Goal: Task Accomplishment & Management: Manage account settings

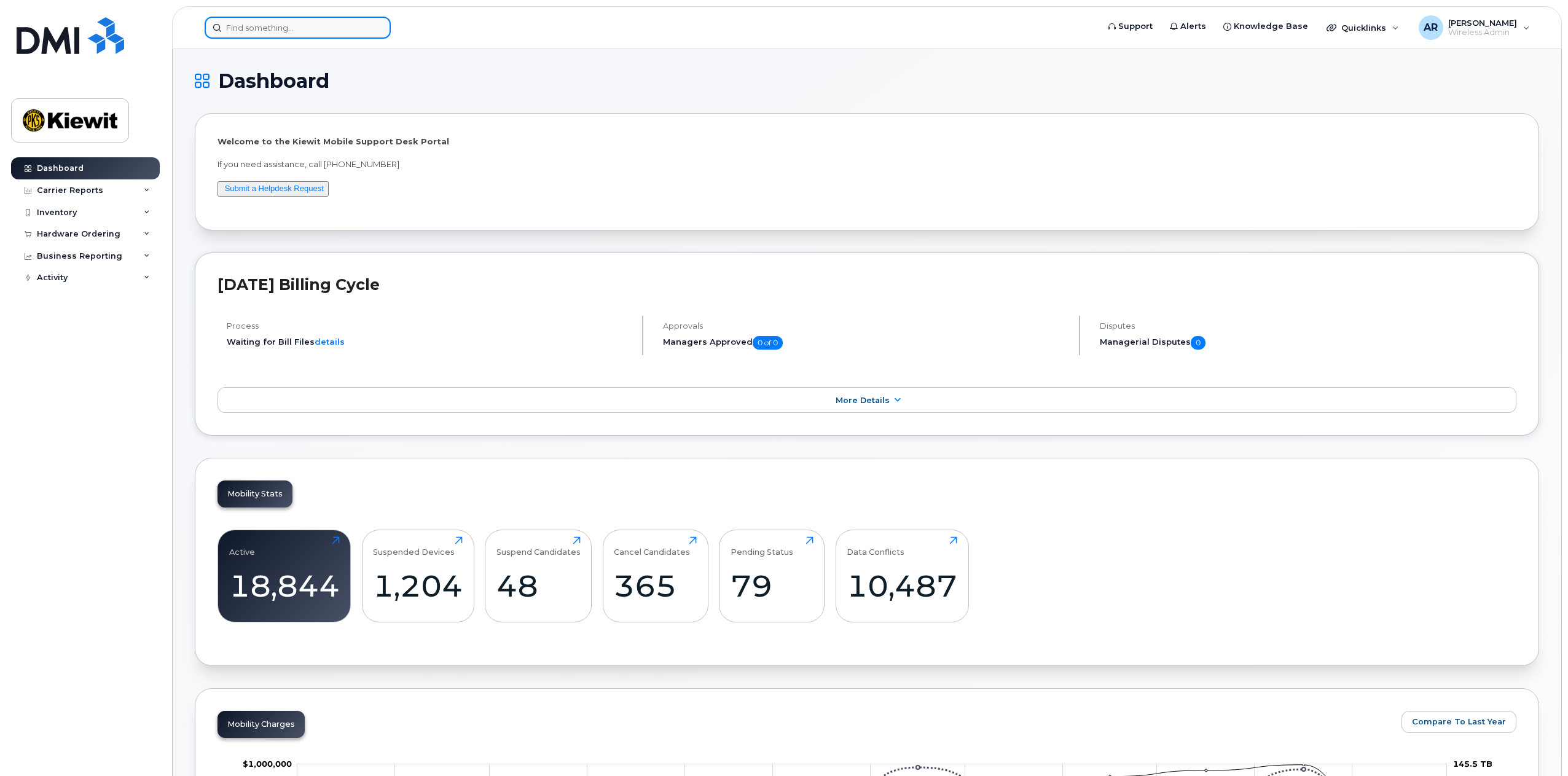
click at [282, 29] on input at bounding box center [298, 28] width 186 height 22
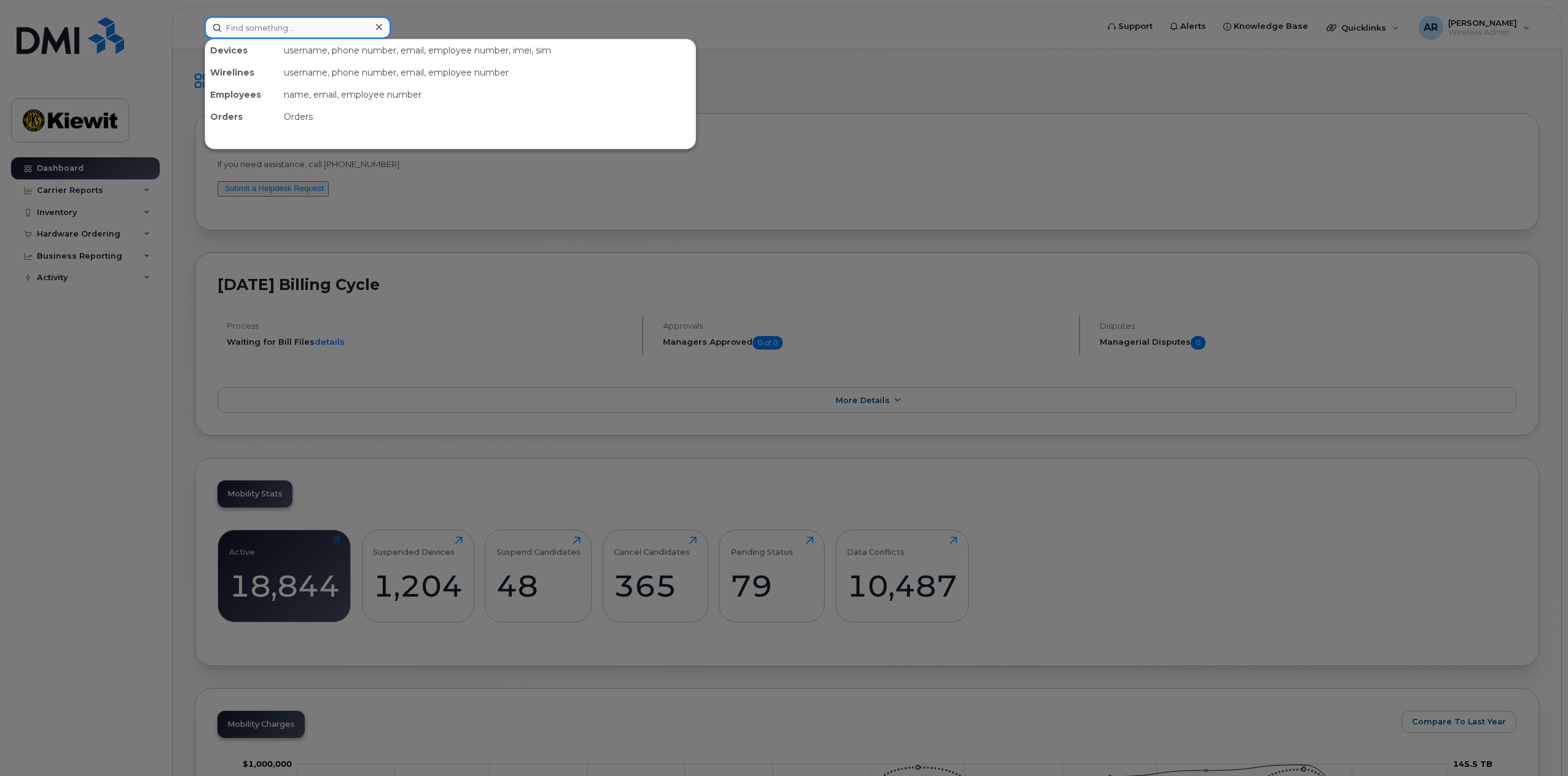
click at [284, 33] on input at bounding box center [298, 28] width 186 height 22
paste input "300910"
type input "300910"
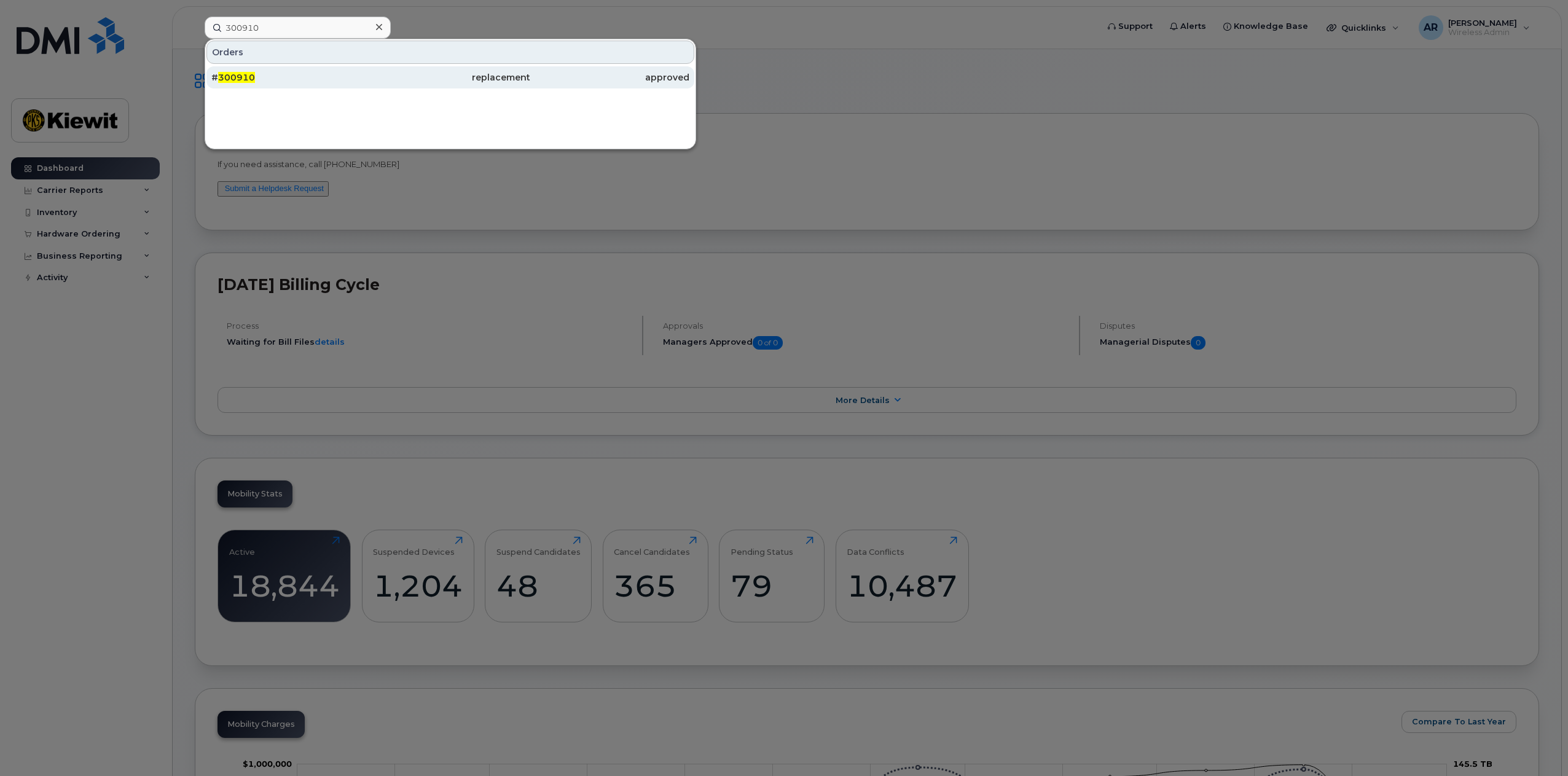
click at [301, 84] on div "# 300910" at bounding box center [291, 77] width 159 height 22
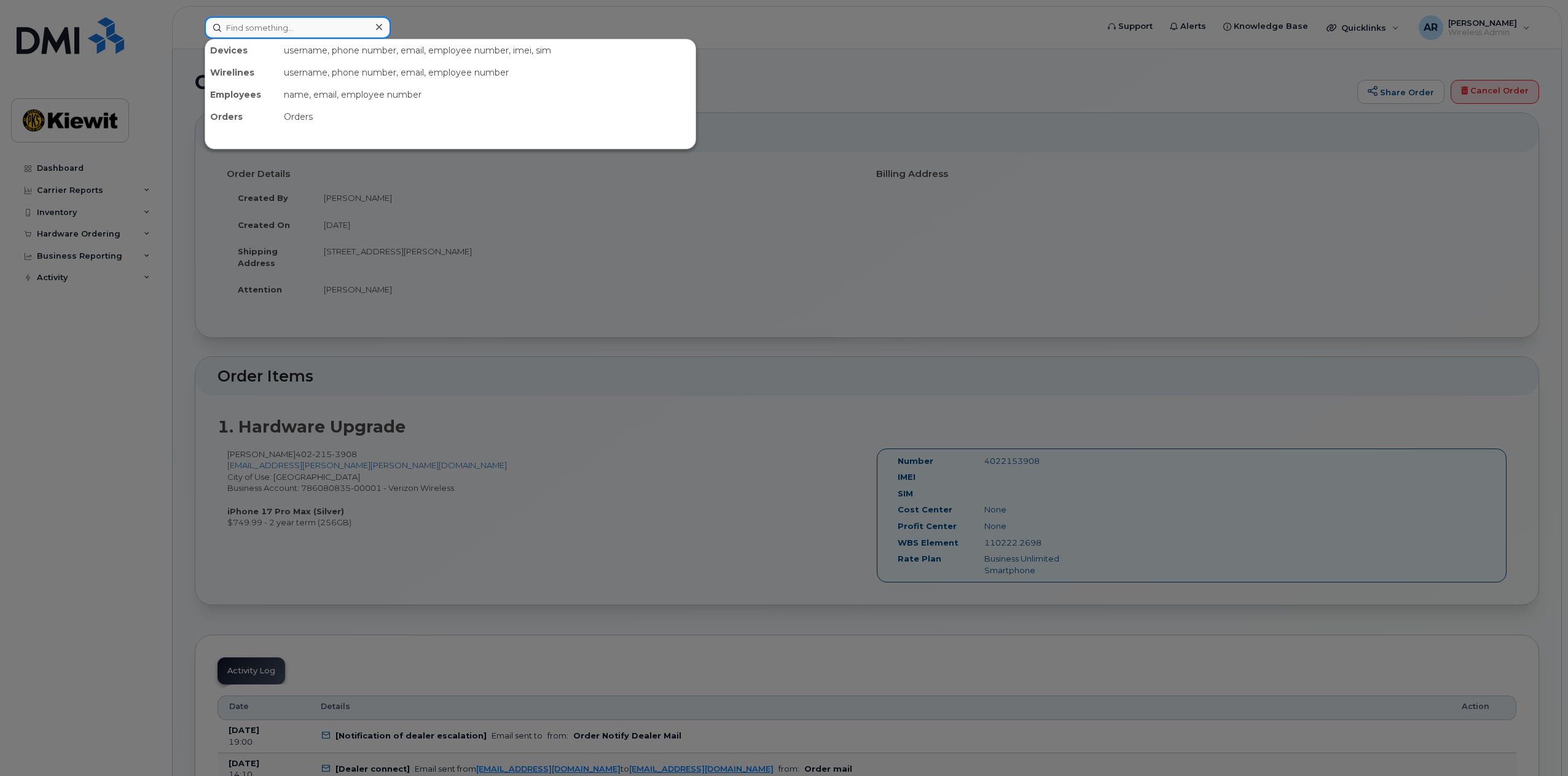
click at [281, 34] on input at bounding box center [298, 28] width 186 height 22
paste input "300906"
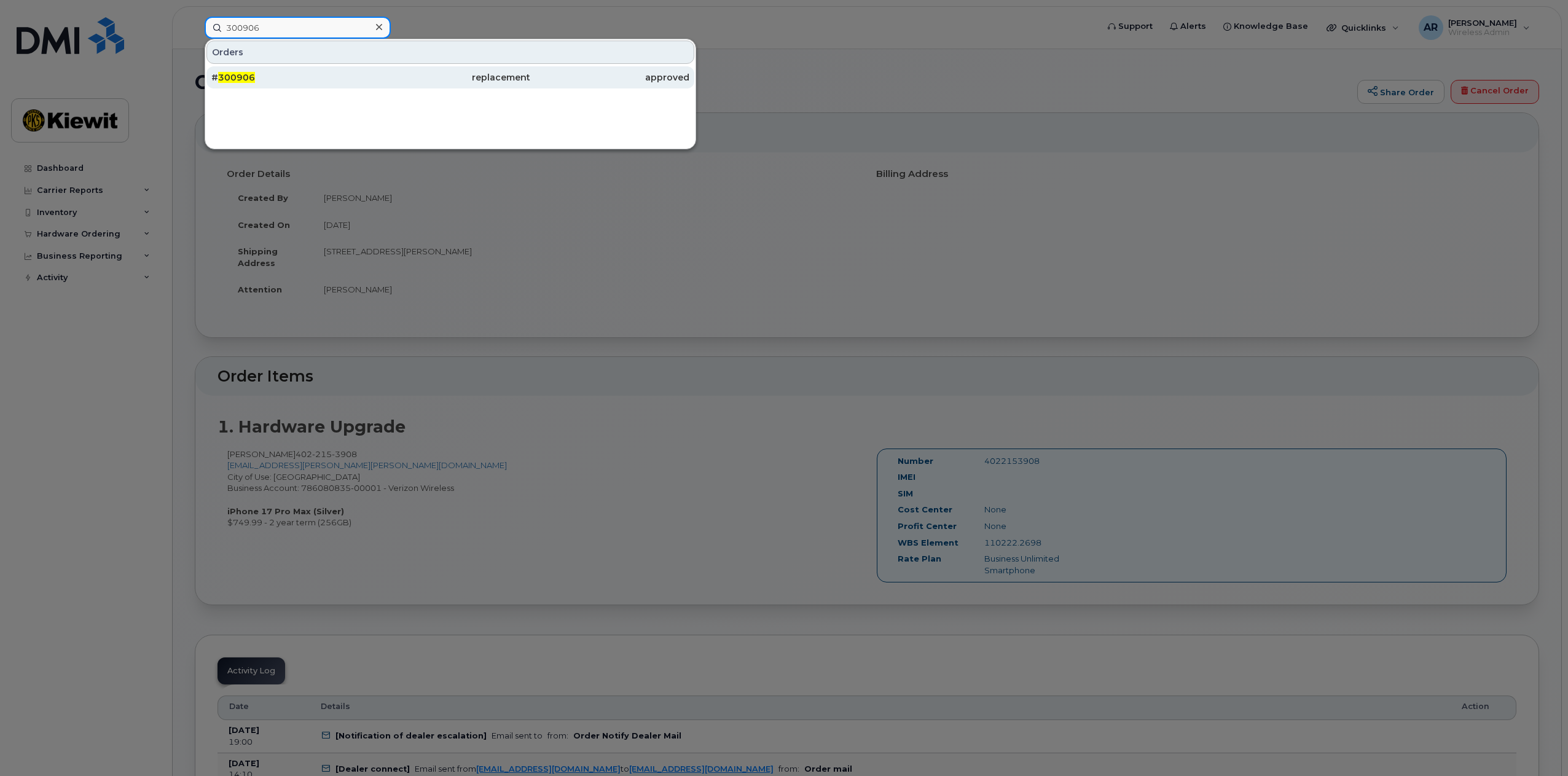
type input "300906"
click at [334, 84] on div "# 300906" at bounding box center [291, 77] width 159 height 22
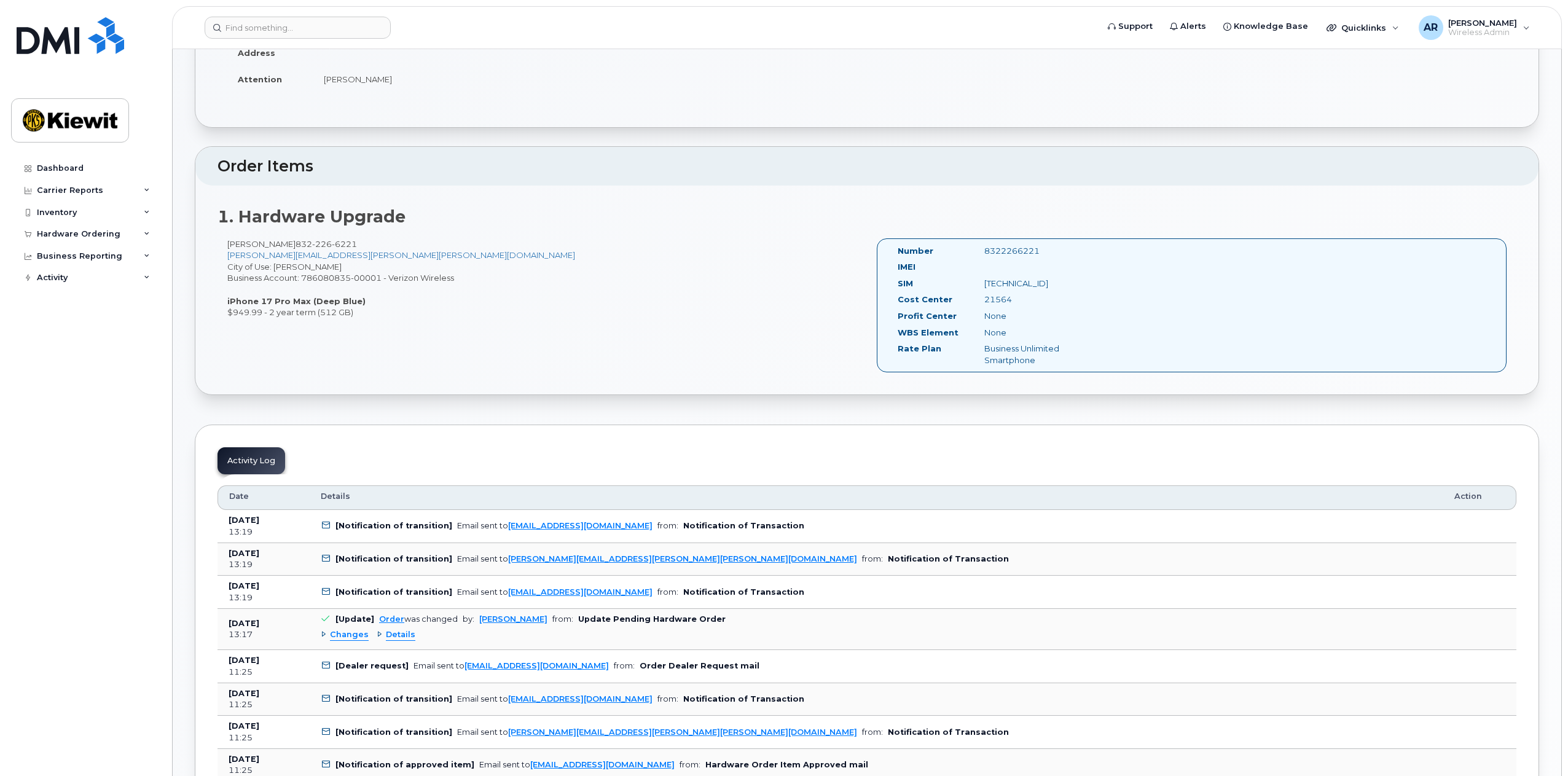
scroll to position [104, 0]
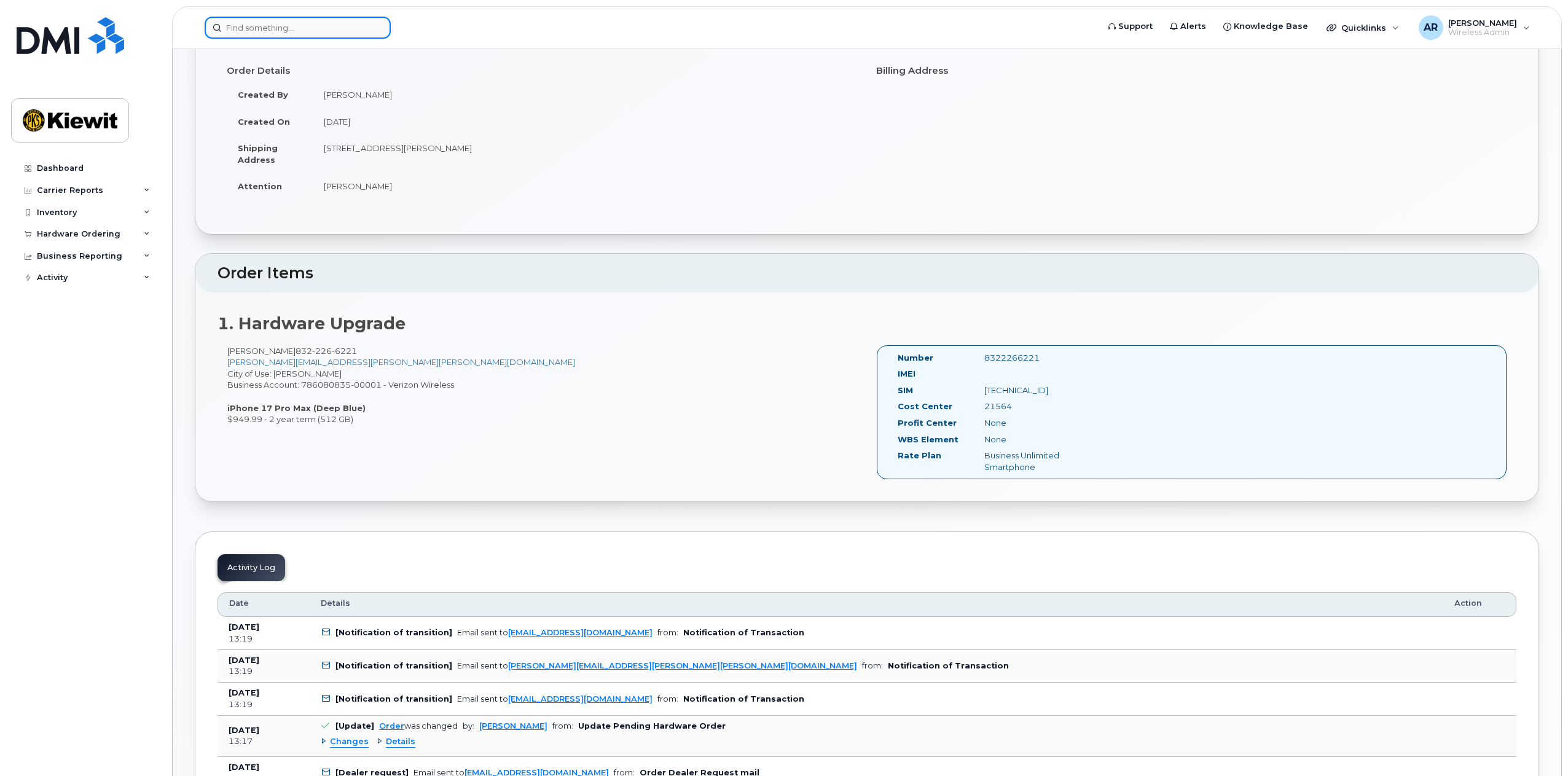
click at [292, 30] on input at bounding box center [298, 28] width 186 height 22
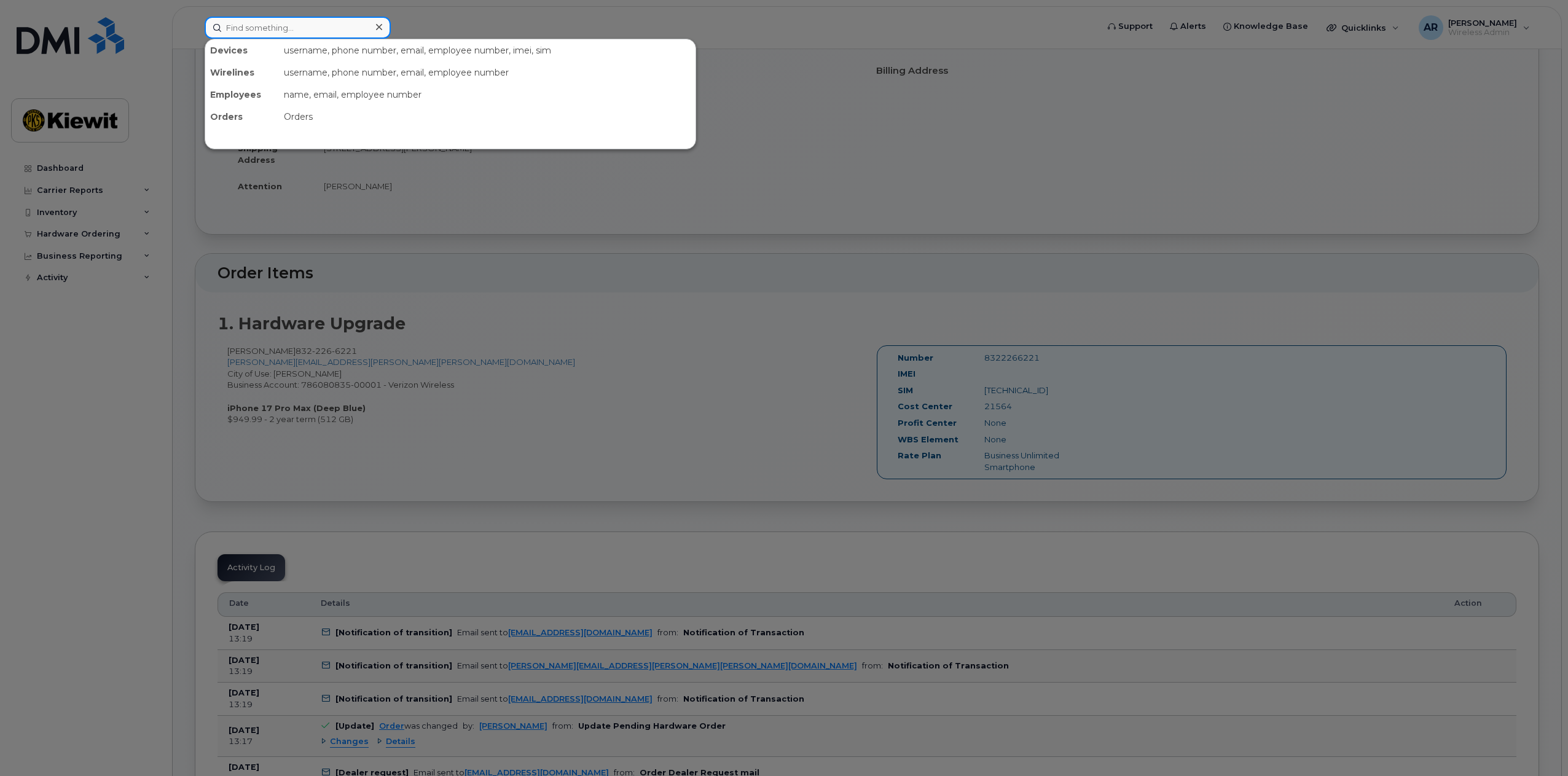
paste input "300902"
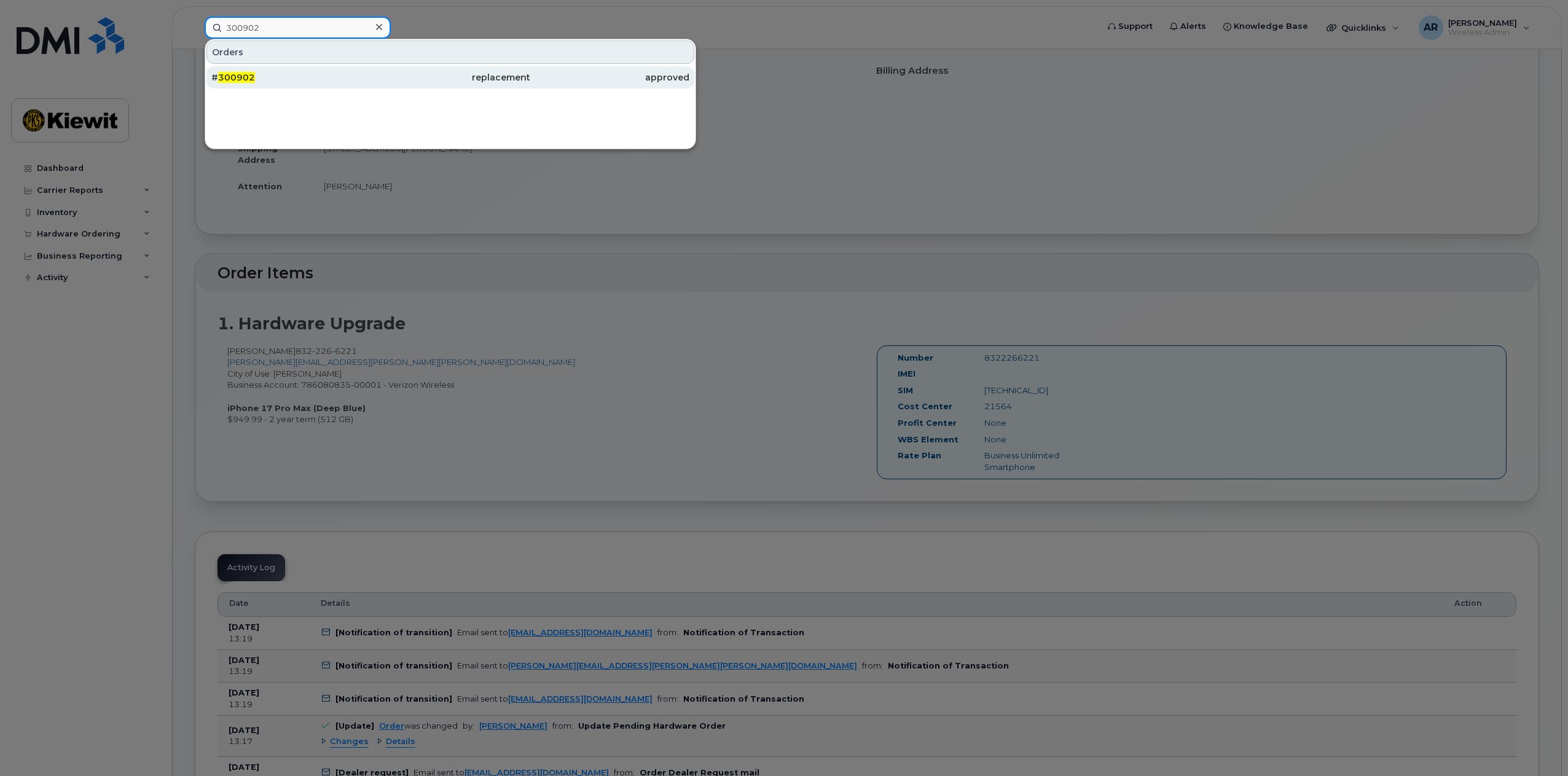
type input "300902"
click at [285, 79] on div "# 300902" at bounding box center [291, 78] width 159 height 13
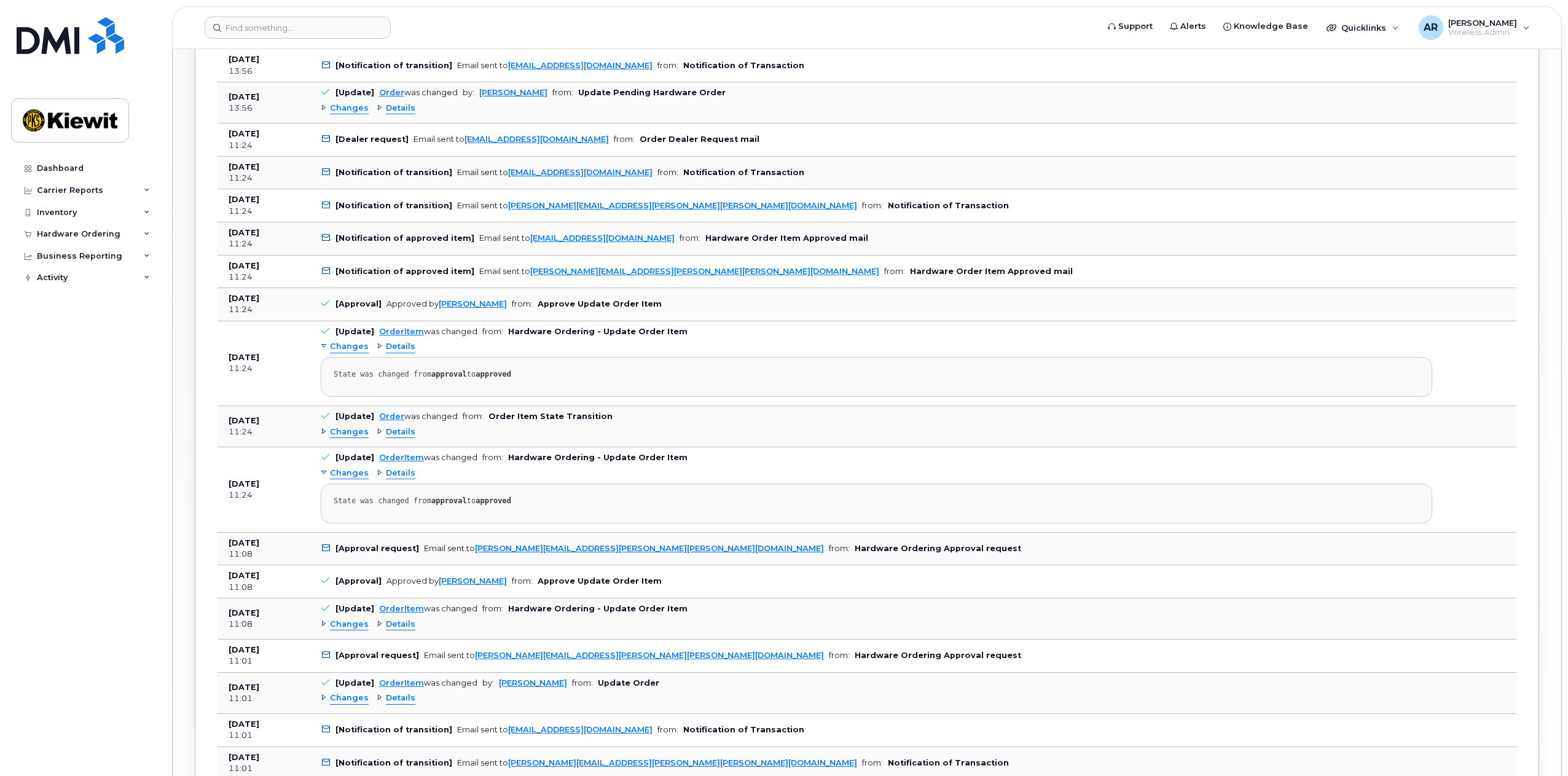
scroll to position [737, 0]
click at [70, 380] on div "Dashboard Carrier Reports Monthly Billing Data Daily Data Pooling Average Costi…" at bounding box center [87, 457] width 152 height 600
click at [91, 397] on div "Dashboard Carrier Reports Monthly Billing Data Daily Data Pooling Average Costi…" at bounding box center [87, 457] width 152 height 600
click at [295, 25] on input at bounding box center [298, 28] width 186 height 22
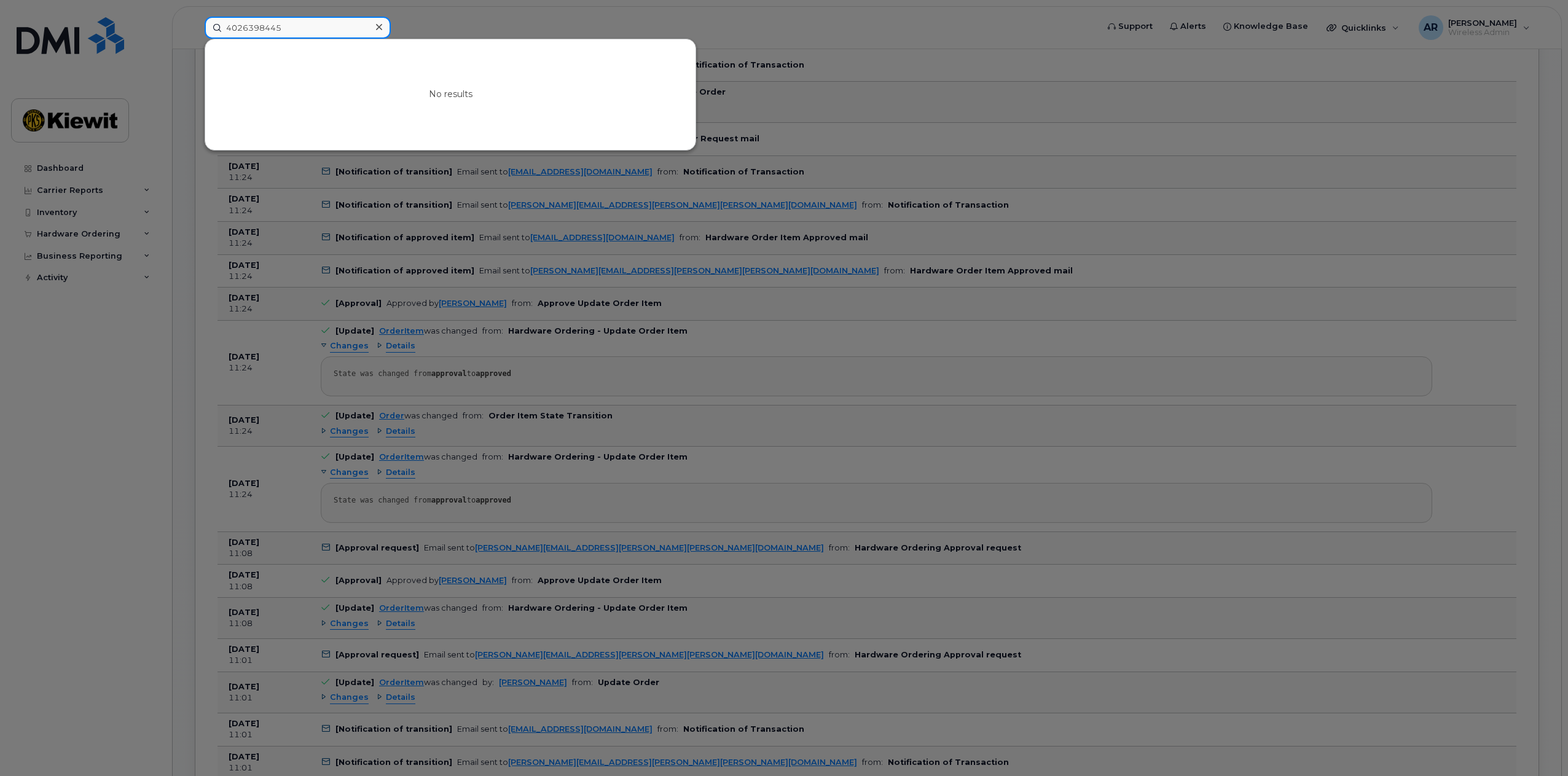
type input "4026398445"
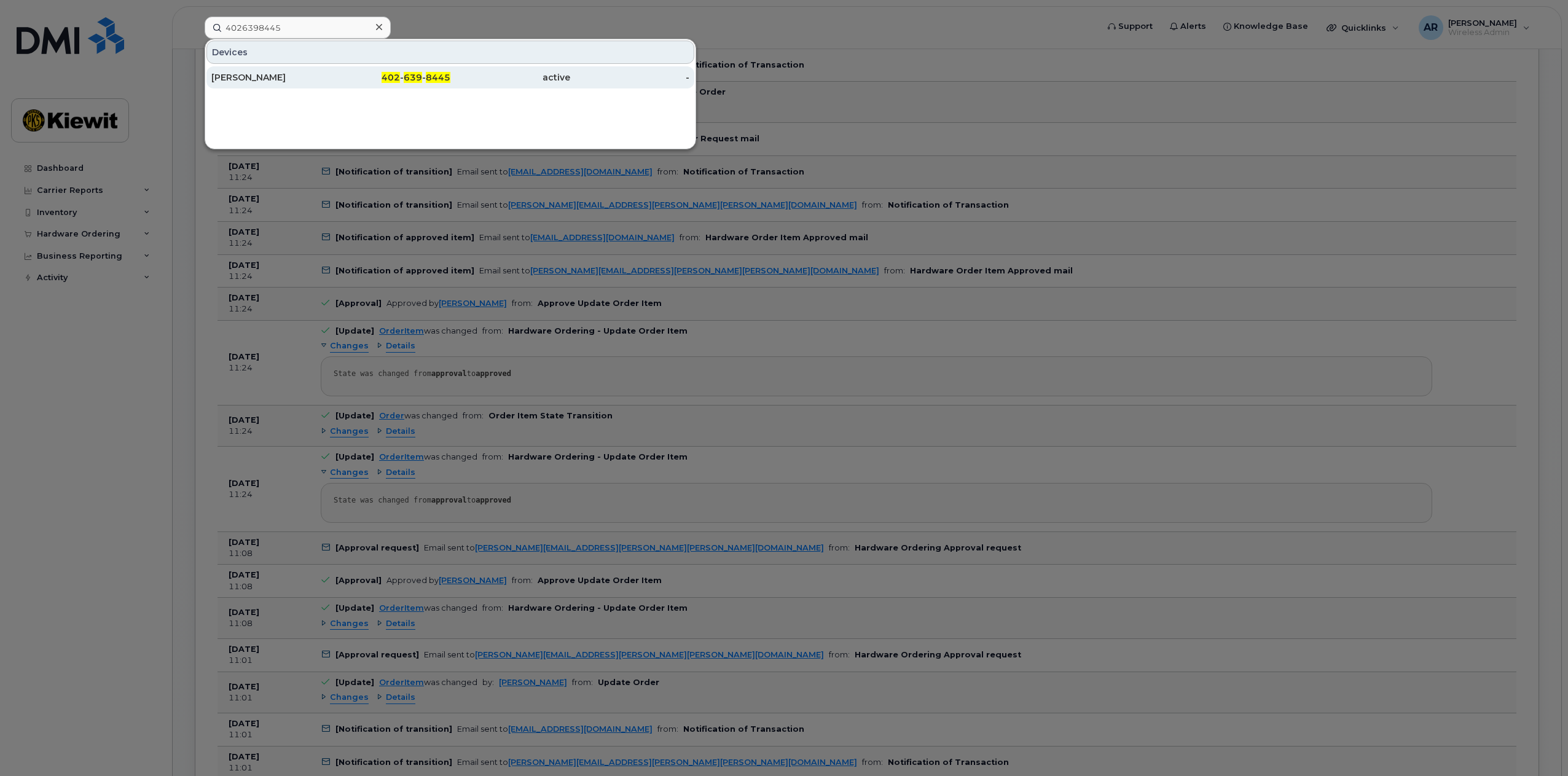
click at [316, 83] on div "Chad Jessen" at bounding box center [272, 78] width 120 height 13
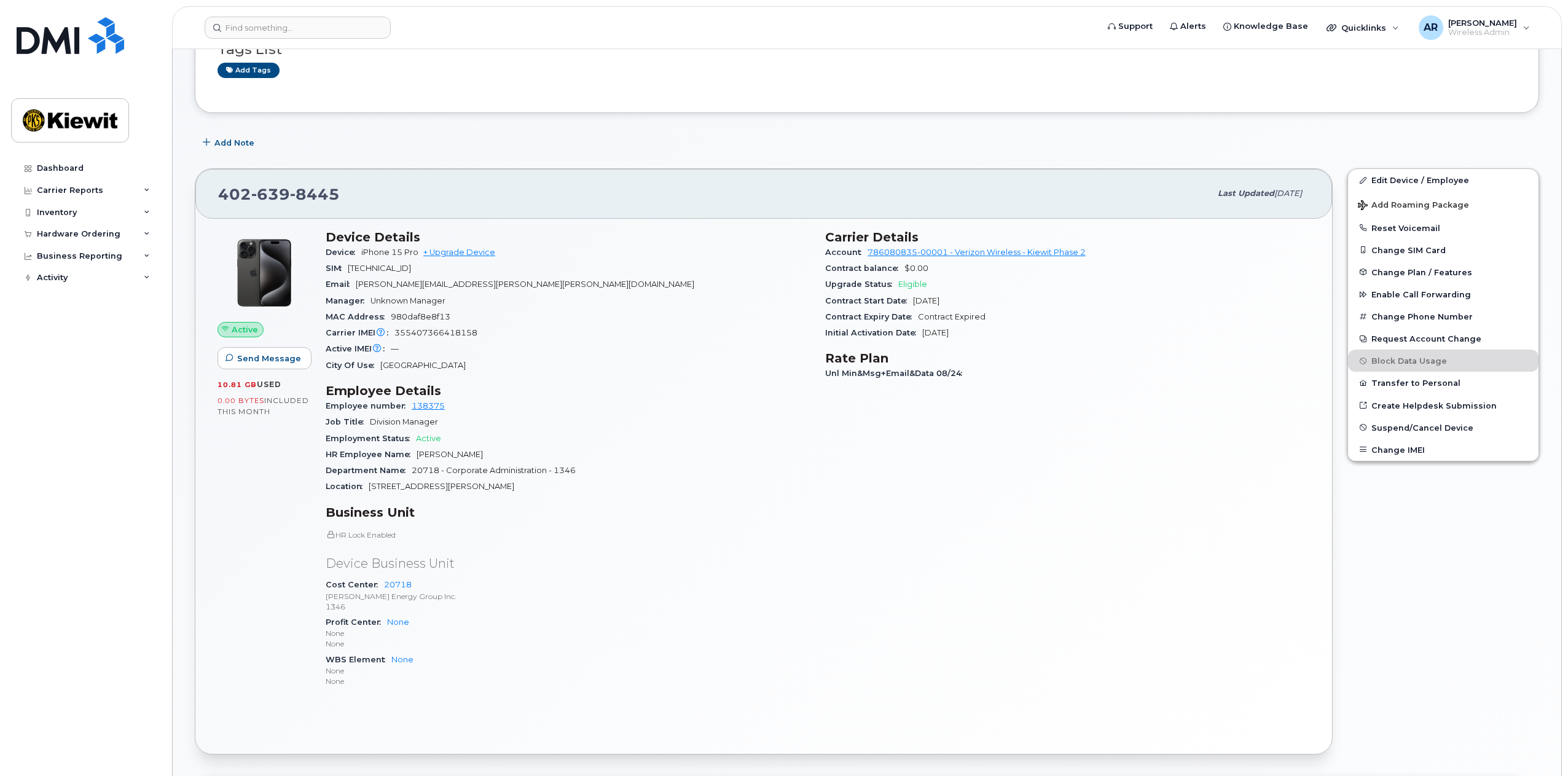
scroll to position [246, 0]
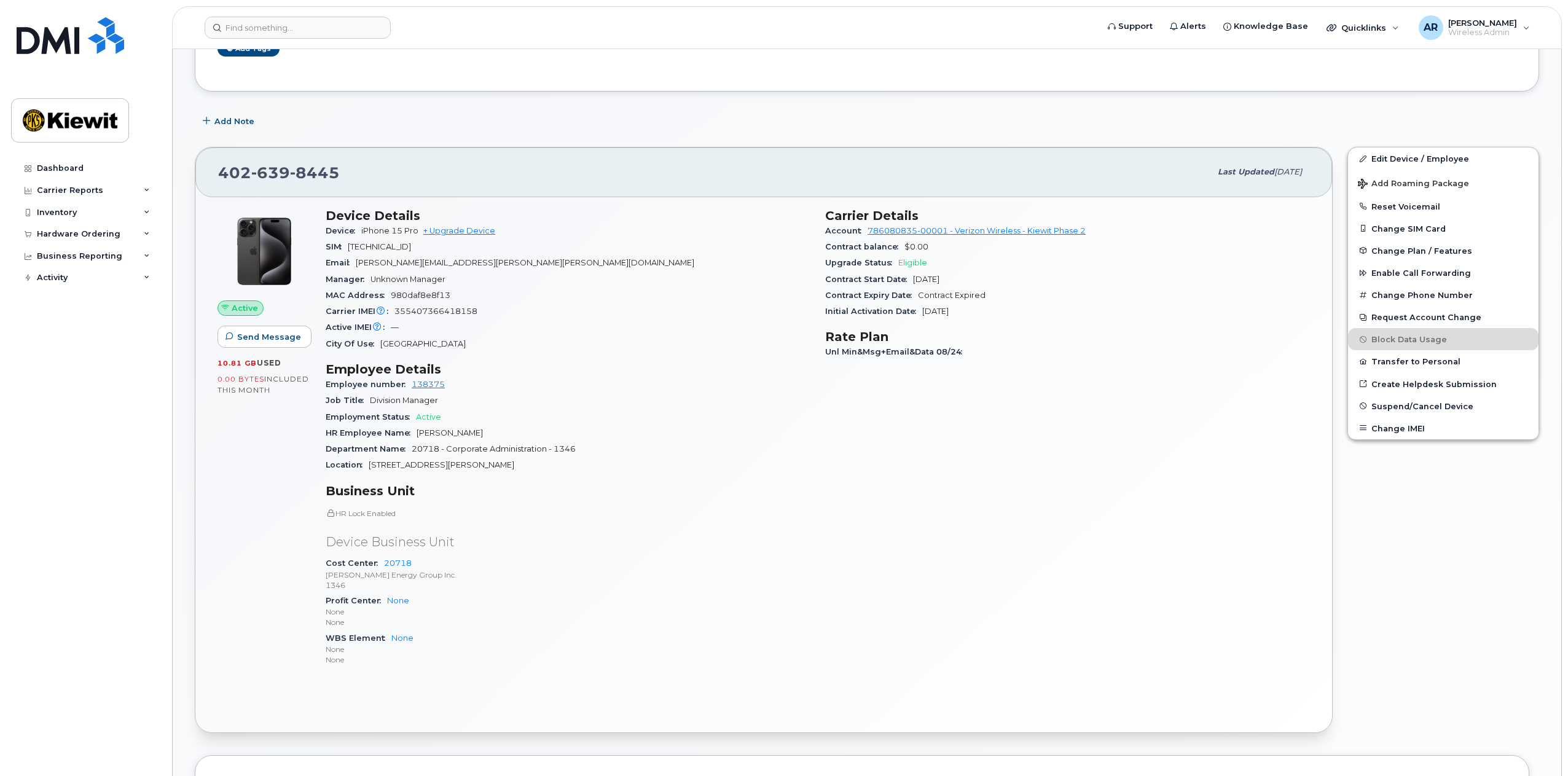
click at [1357, 586] on div "Edit Device / Employee Add Roaming Package Reset Voicemail Change SIM Card Chan…" at bounding box center [1443, 439] width 206 height 601
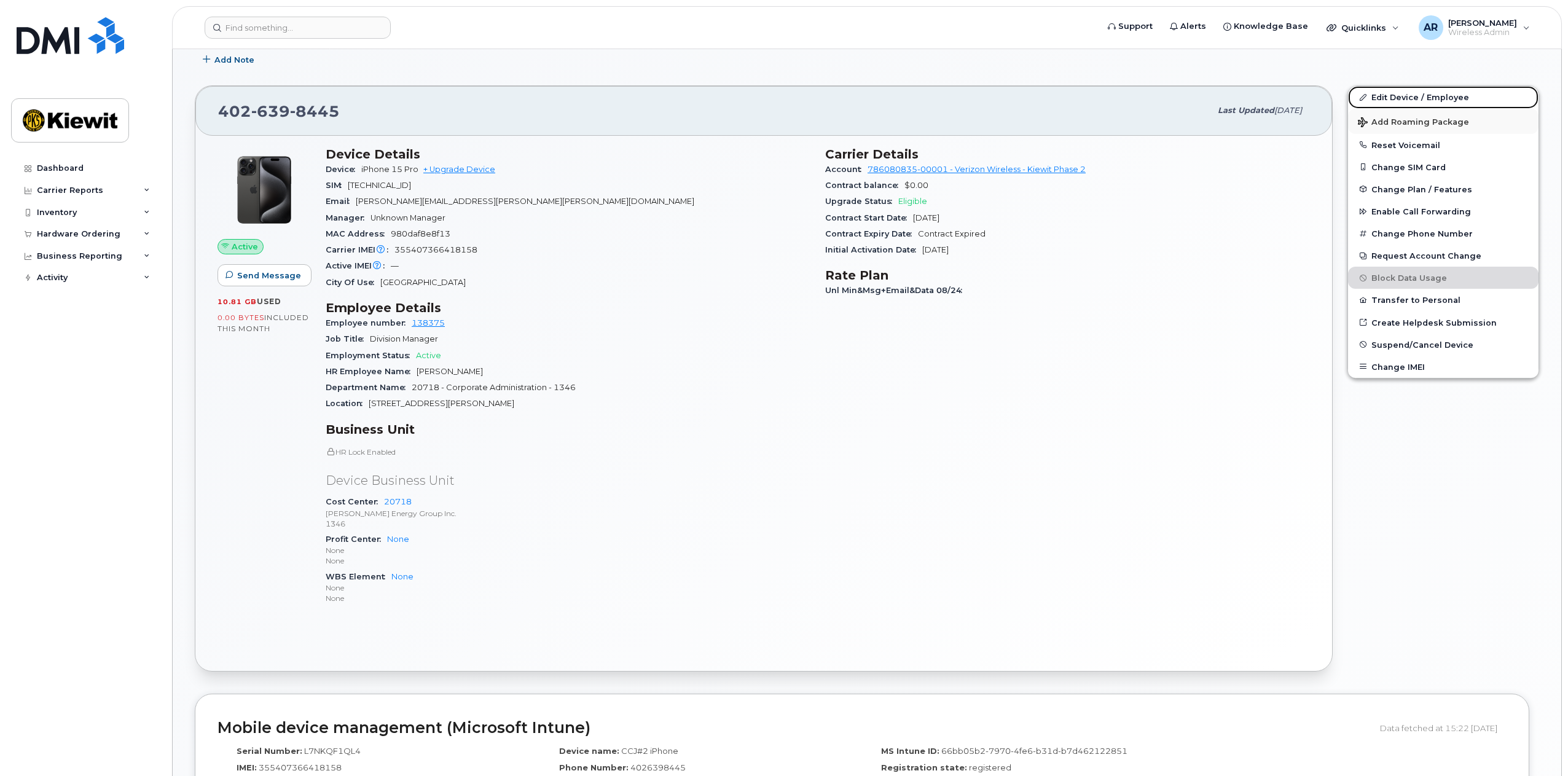
drag, startPoint x: 1409, startPoint y: 96, endPoint x: 1362, endPoint y: 111, distance: 49.3
click at [1409, 96] on link "Edit Device / Employee" at bounding box center [1443, 96] width 190 height 22
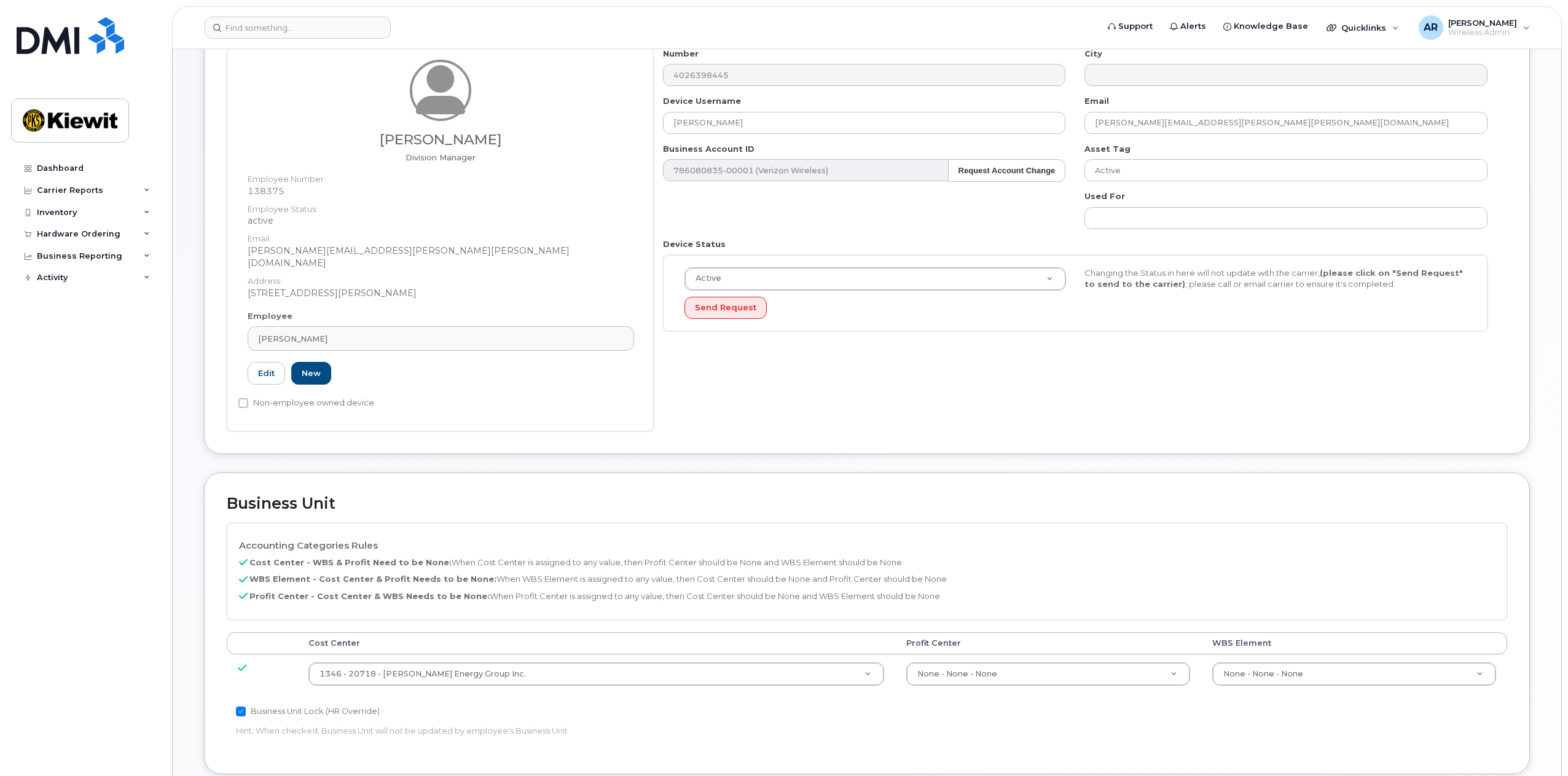
scroll to position [307, 0]
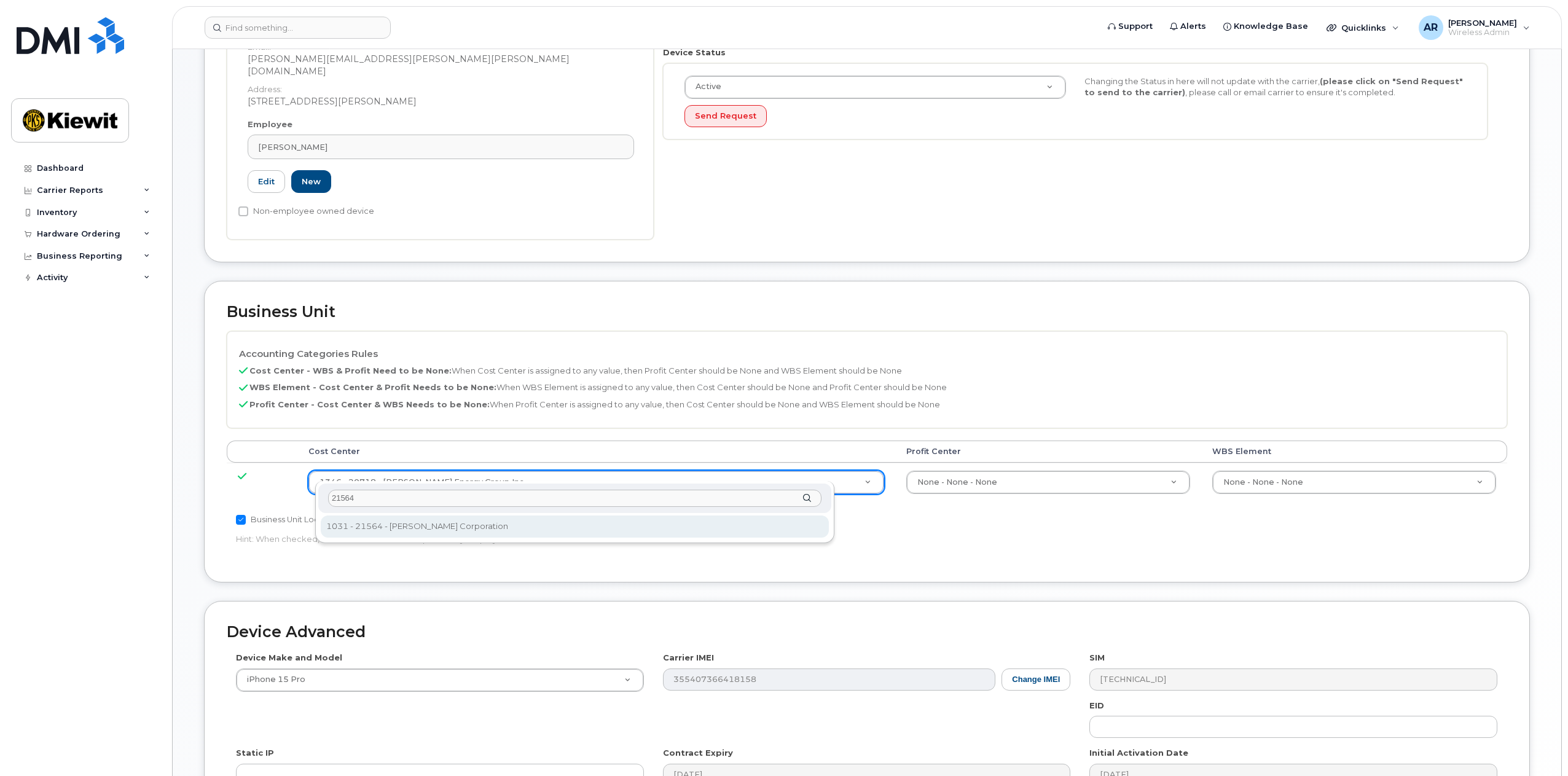
type input "21564"
type input "30347817"
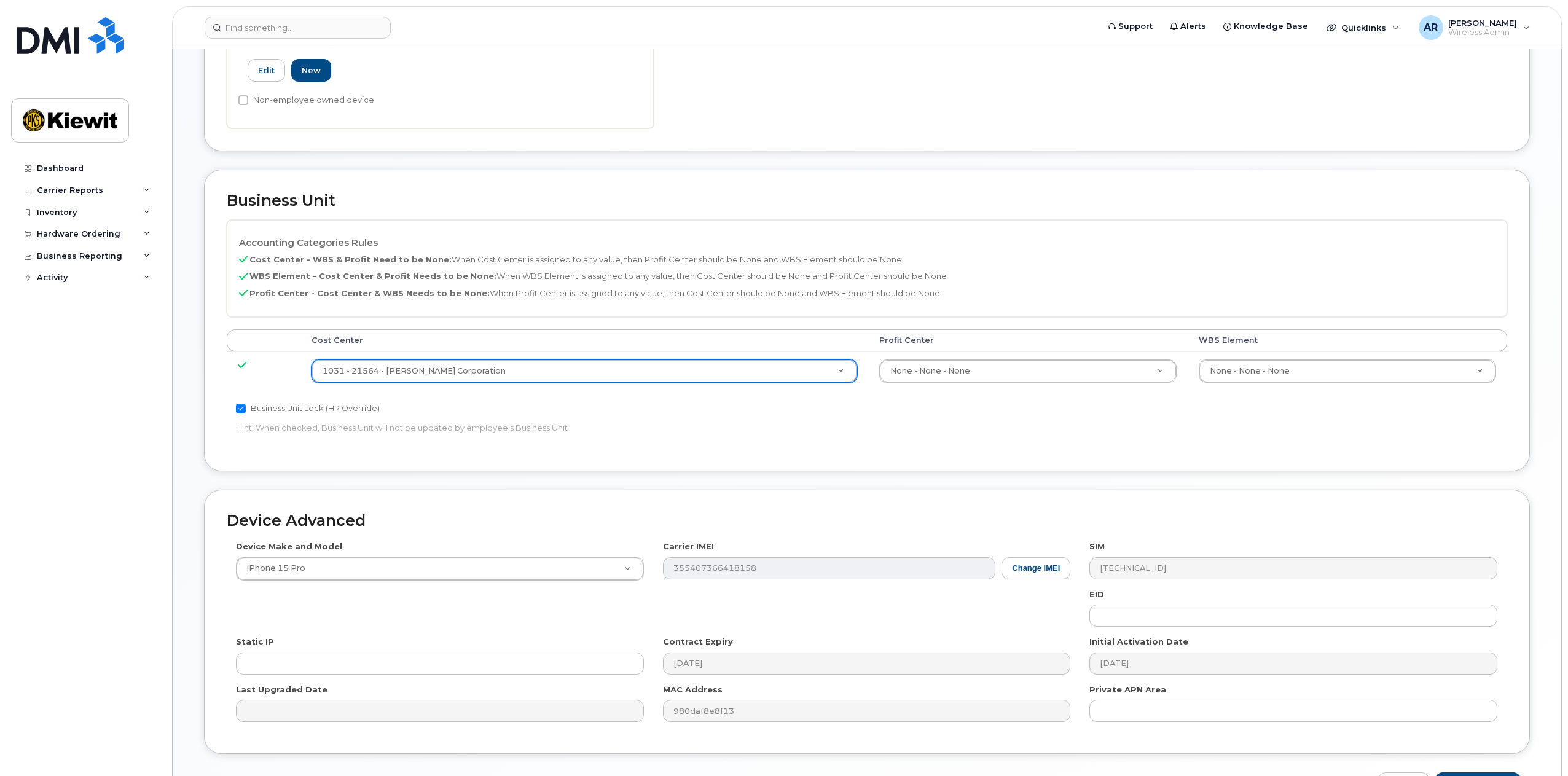
scroll to position [487, 0]
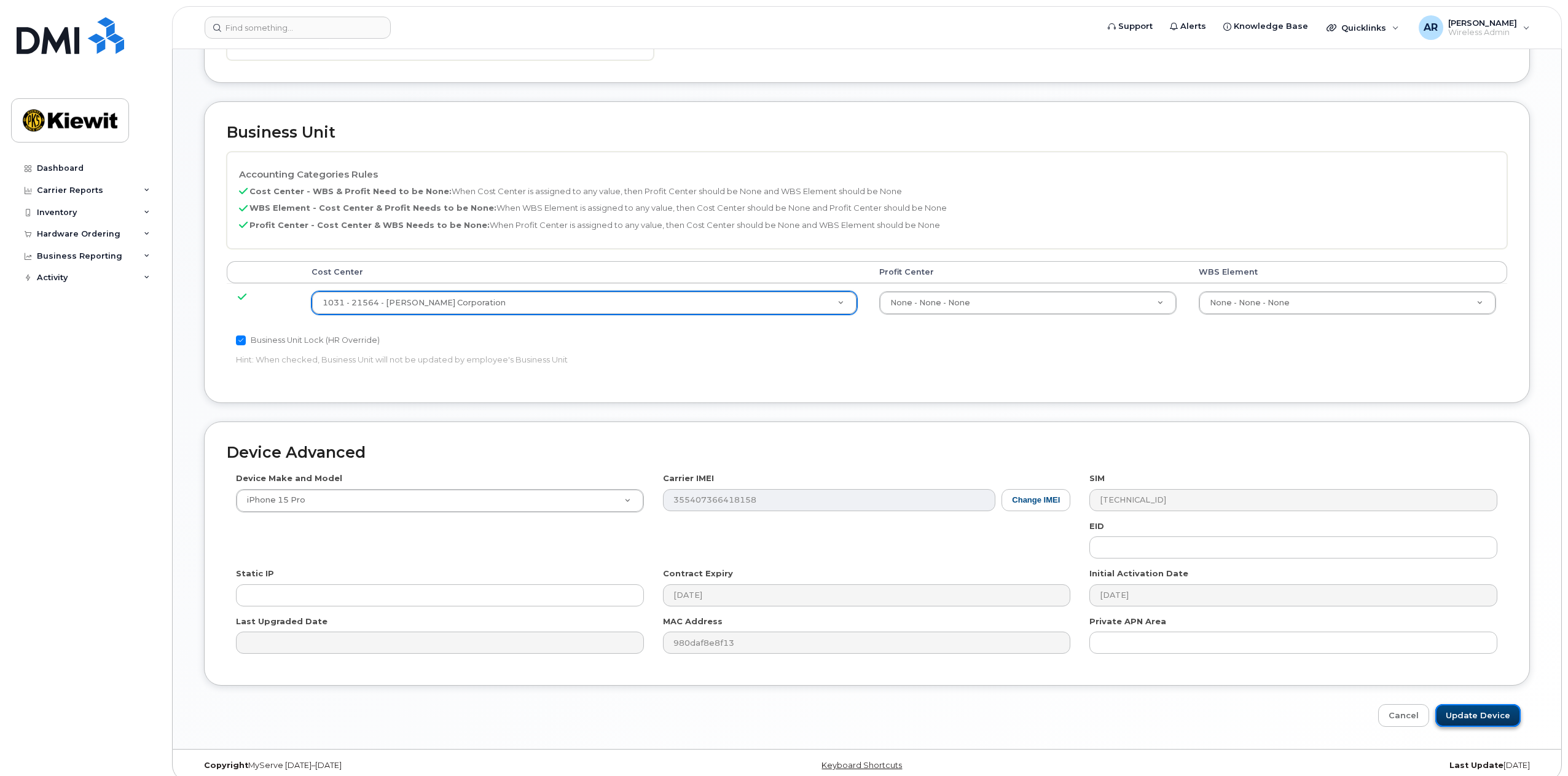
click at [1483, 704] on input "Update Device" at bounding box center [1479, 714] width 86 height 22
type input "Saving..."
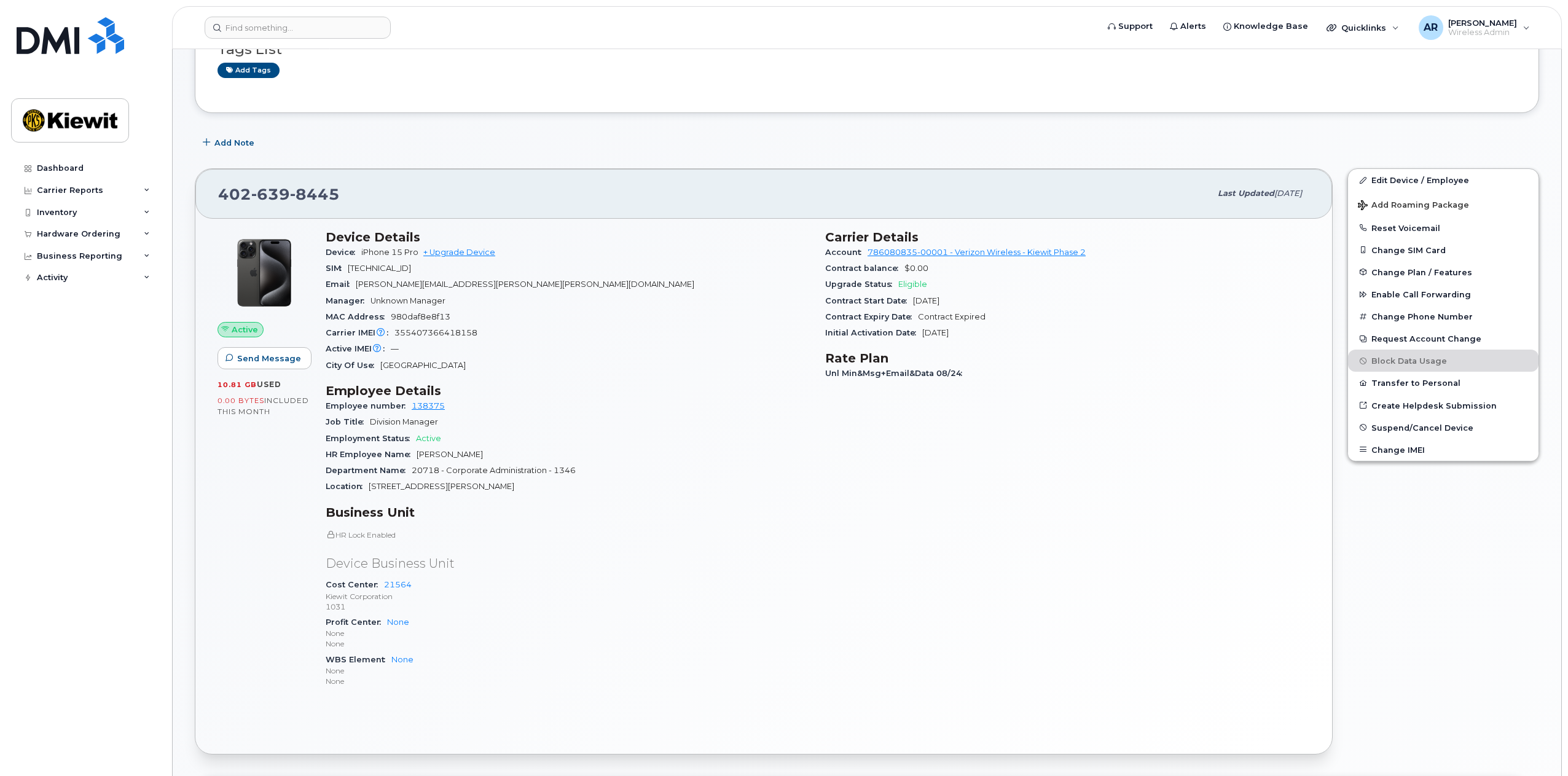
scroll to position [246, 0]
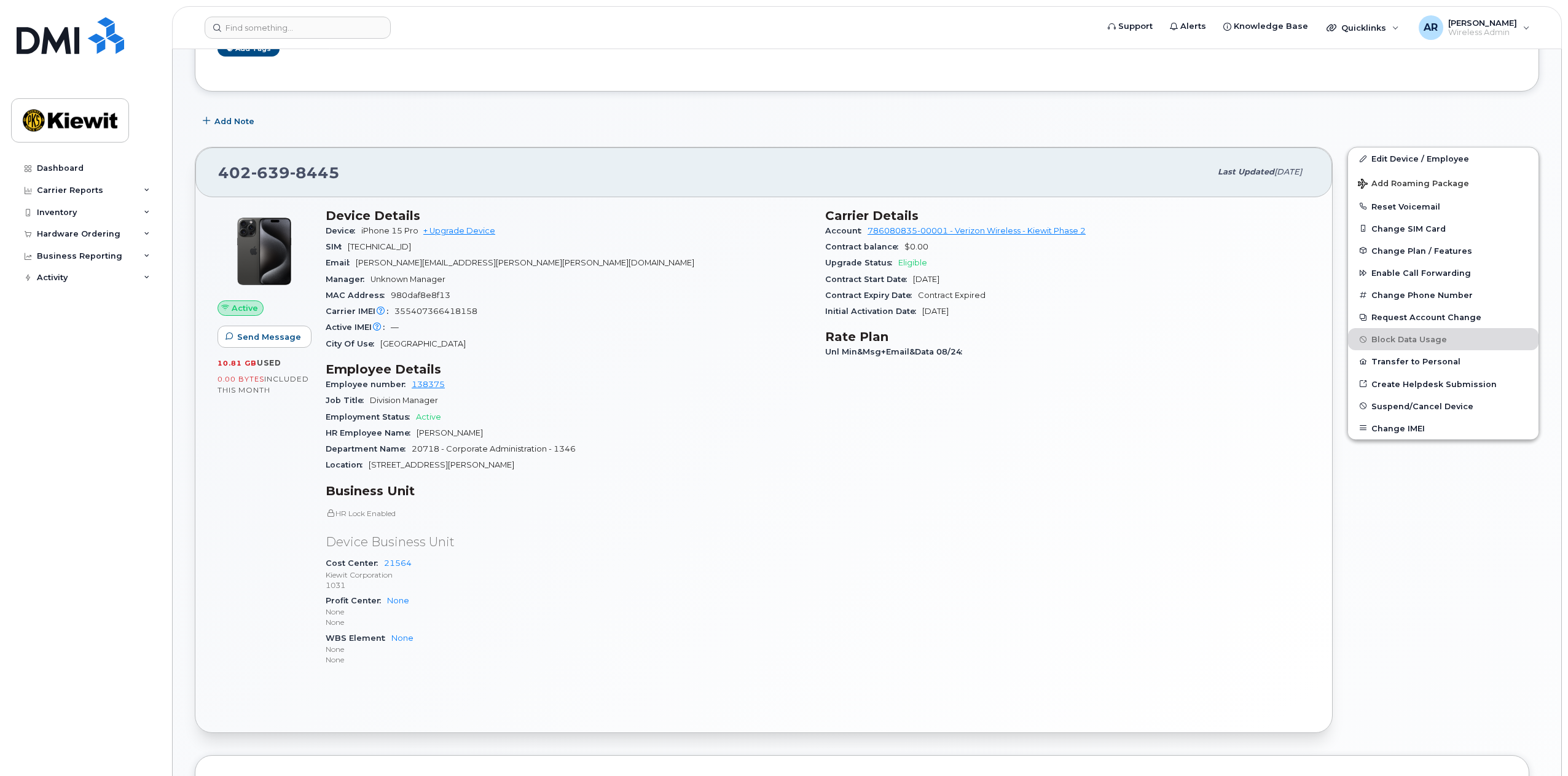
click at [197, 467] on div "Active Send Message 10.81 GB  used 0.00 Bytes  included this month Device Detai…" at bounding box center [764, 464] width 1137 height 535
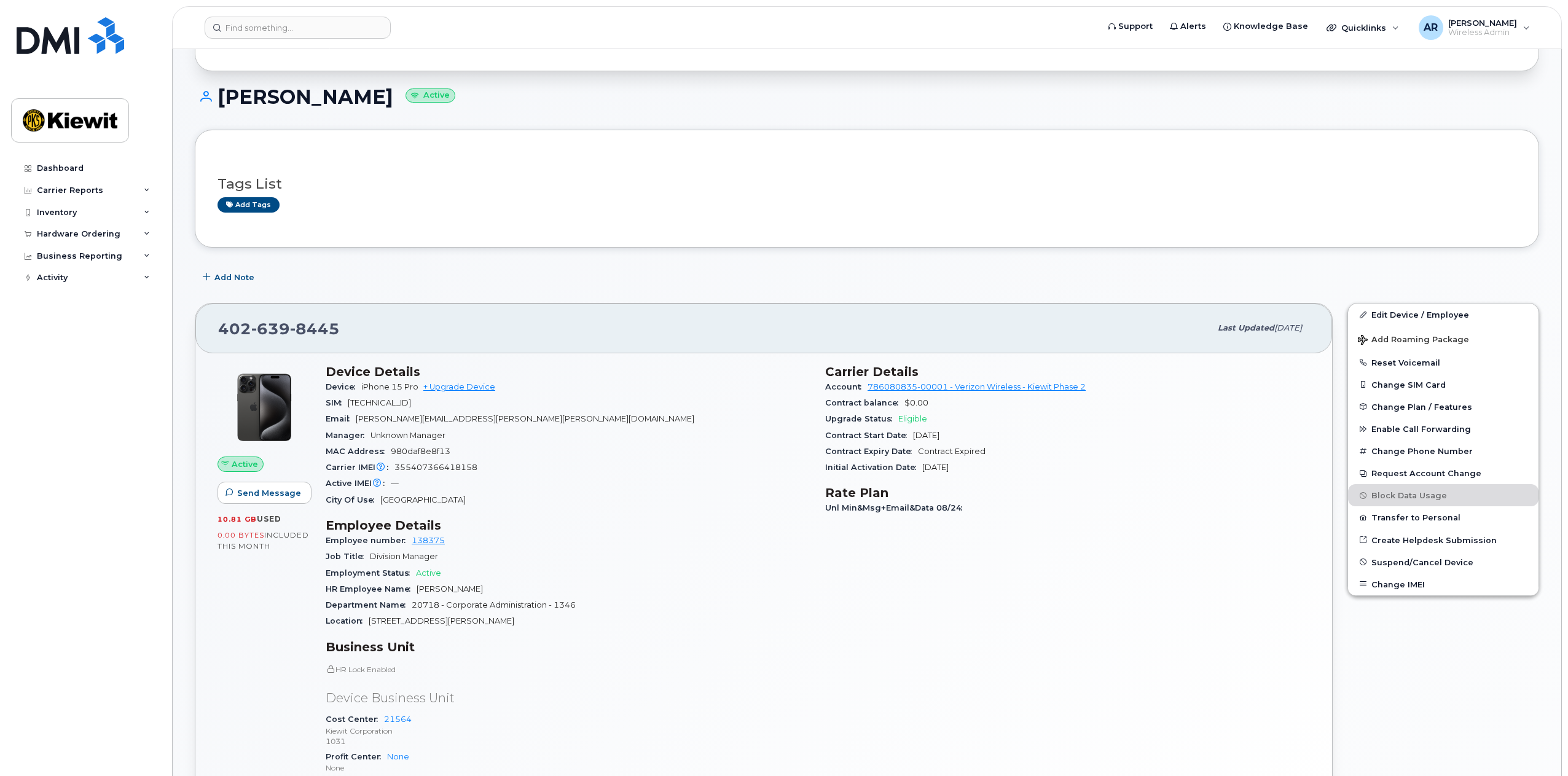
scroll to position [0, 0]
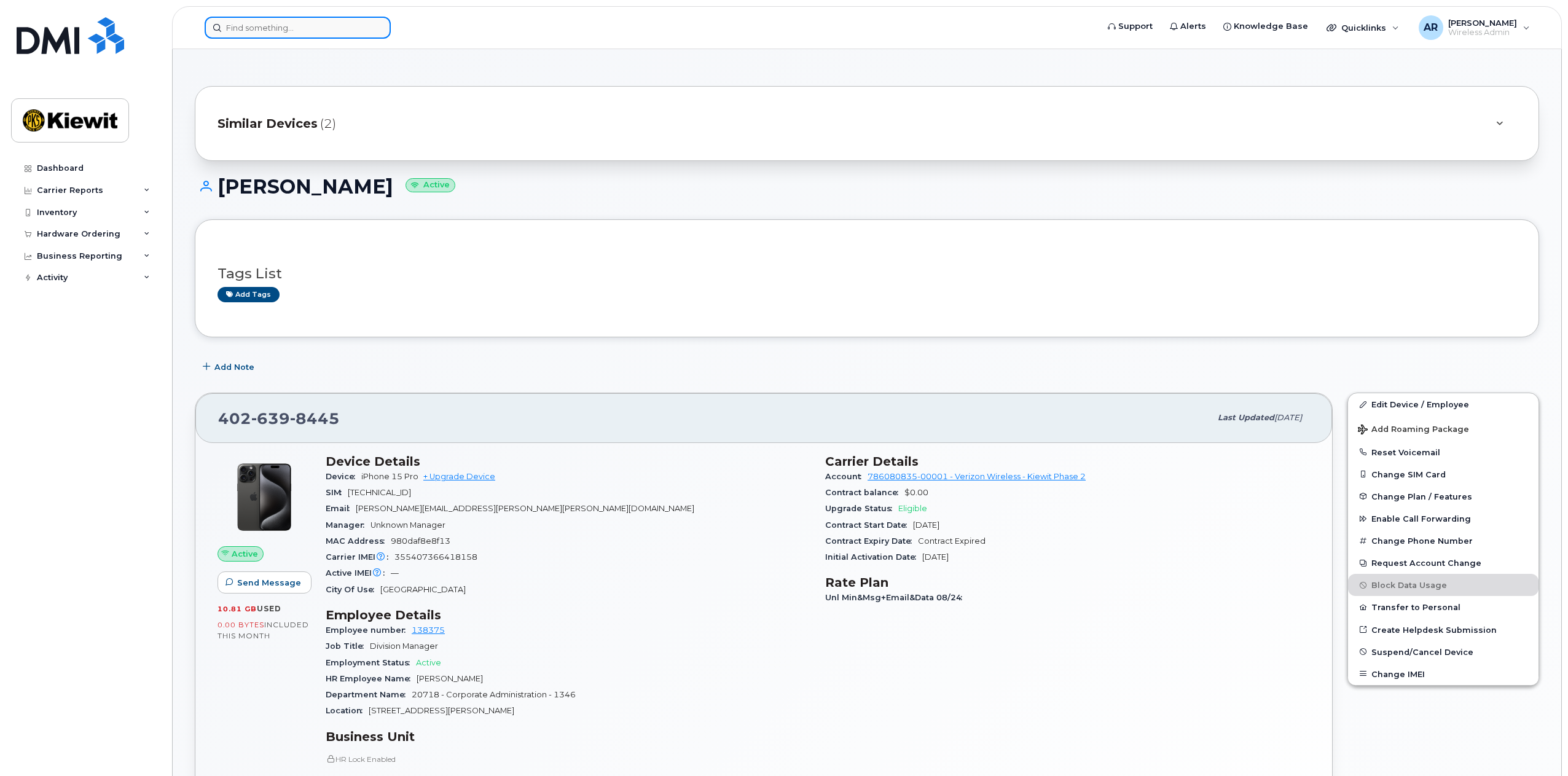
drag, startPoint x: 310, startPoint y: 0, endPoint x: 207, endPoint y: 29, distance: 107.0
click at [205, 29] on input at bounding box center [298, 28] width 186 height 22
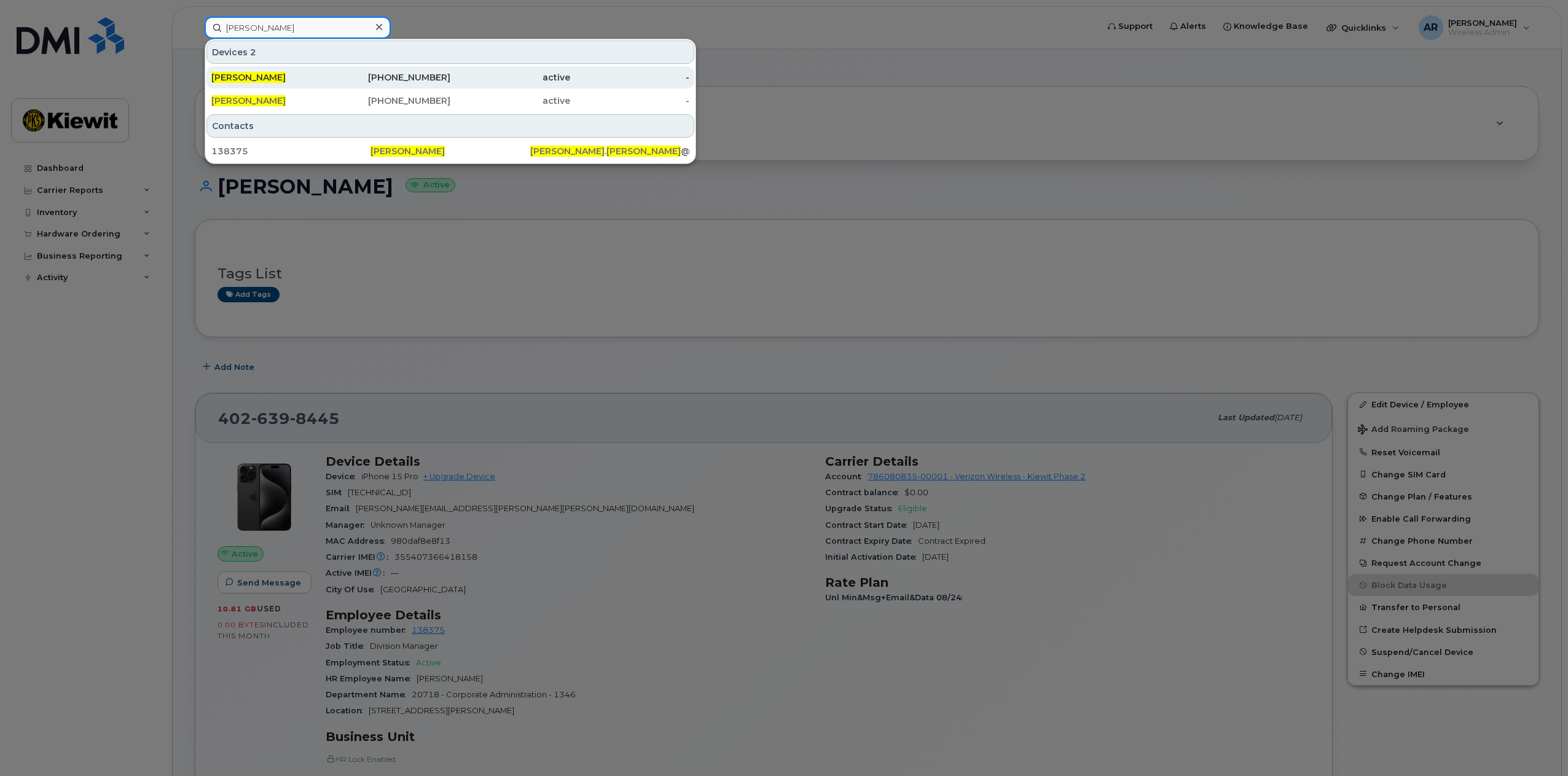
type input "[PERSON_NAME]"
click at [302, 82] on div "[PERSON_NAME]" at bounding box center [272, 78] width 120 height 13
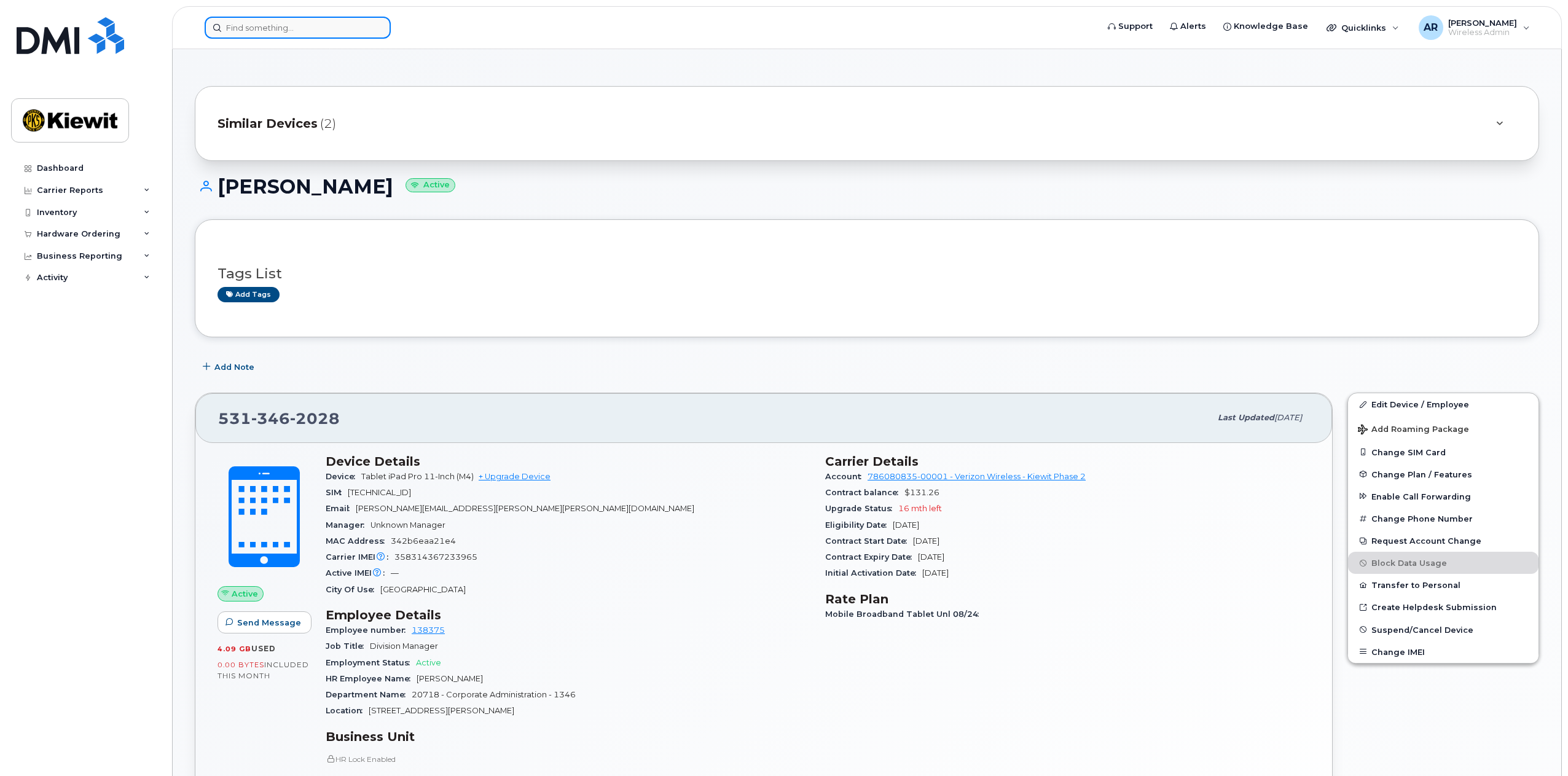
click at [277, 27] on input at bounding box center [298, 28] width 186 height 22
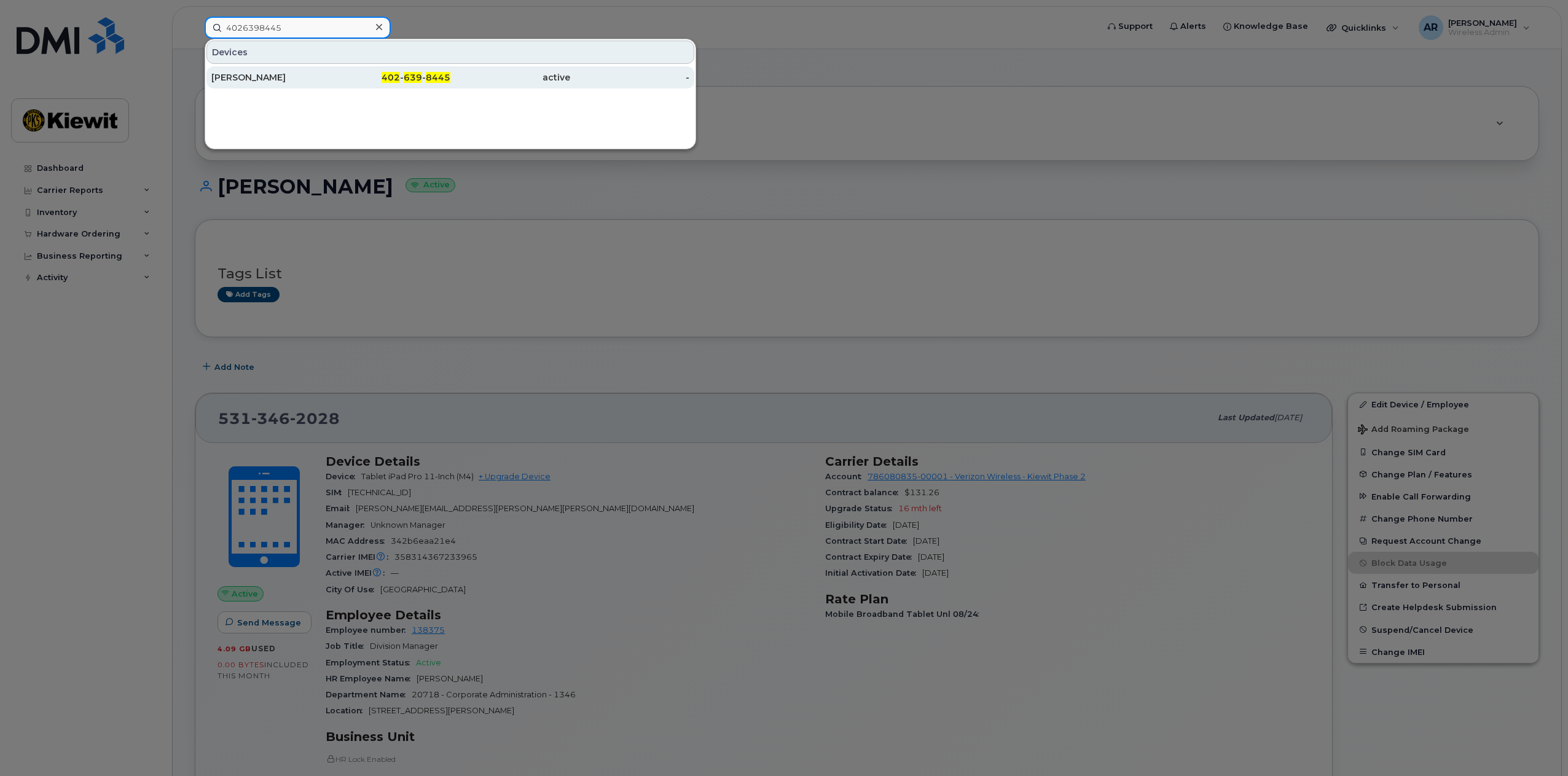
type input "4026398445"
click at [290, 79] on div "[PERSON_NAME]" at bounding box center [272, 78] width 120 height 13
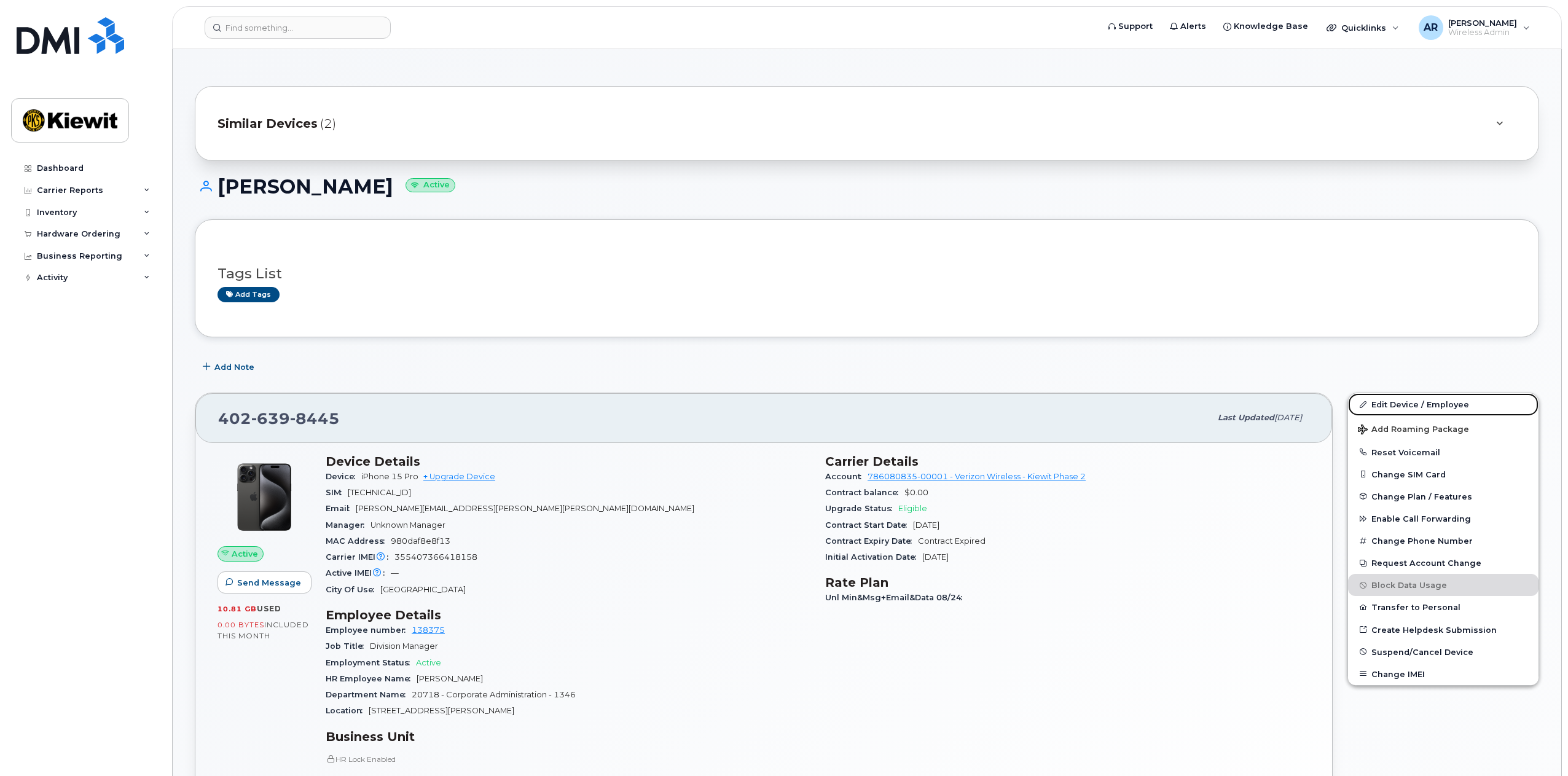
drag, startPoint x: 1440, startPoint y: 405, endPoint x: 1179, endPoint y: 437, distance: 263.0
click at [1440, 405] on link "Edit Device / Employee" at bounding box center [1443, 404] width 190 height 22
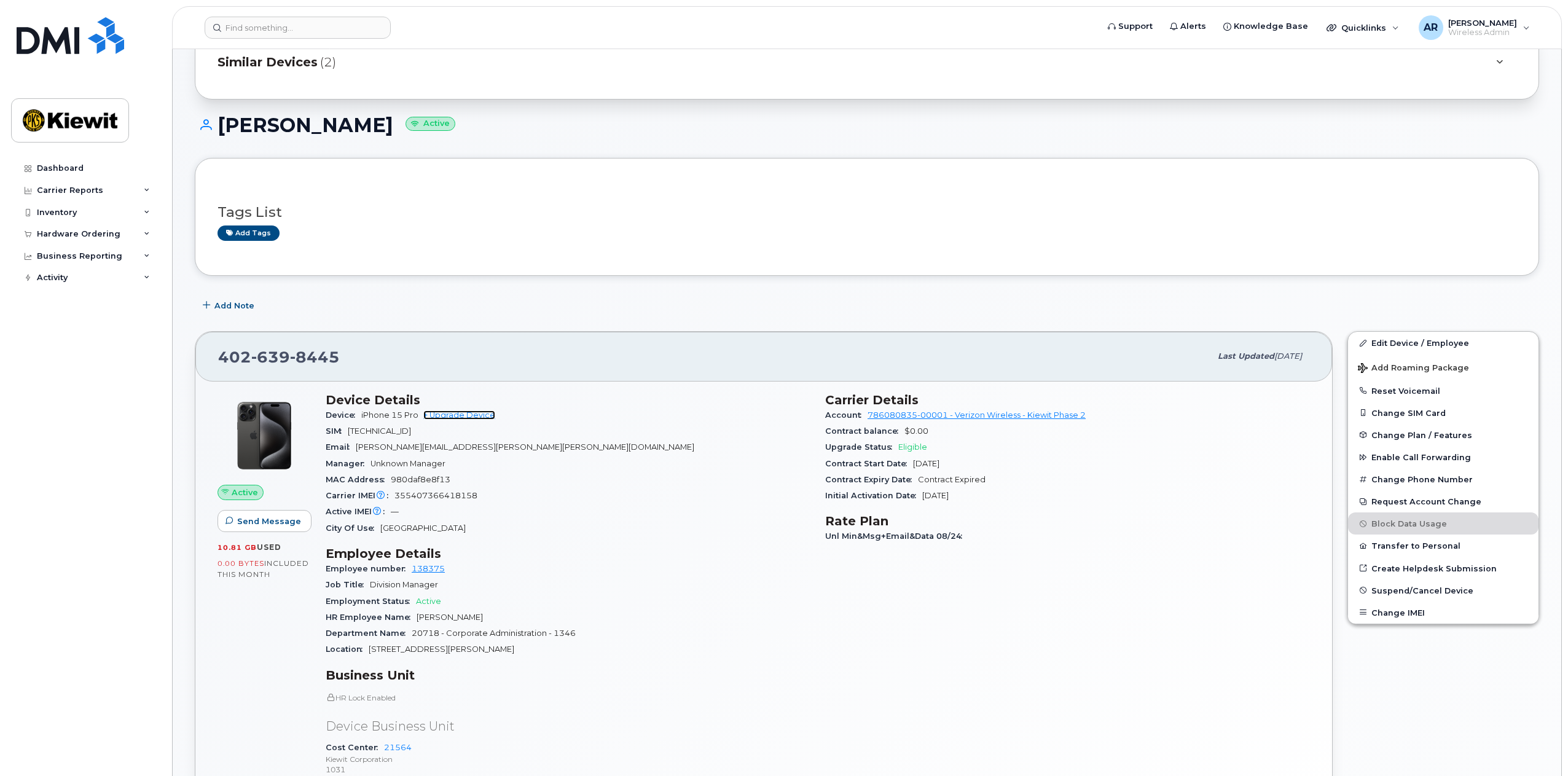
click at [461, 415] on link "+ Upgrade Device" at bounding box center [459, 414] width 71 height 9
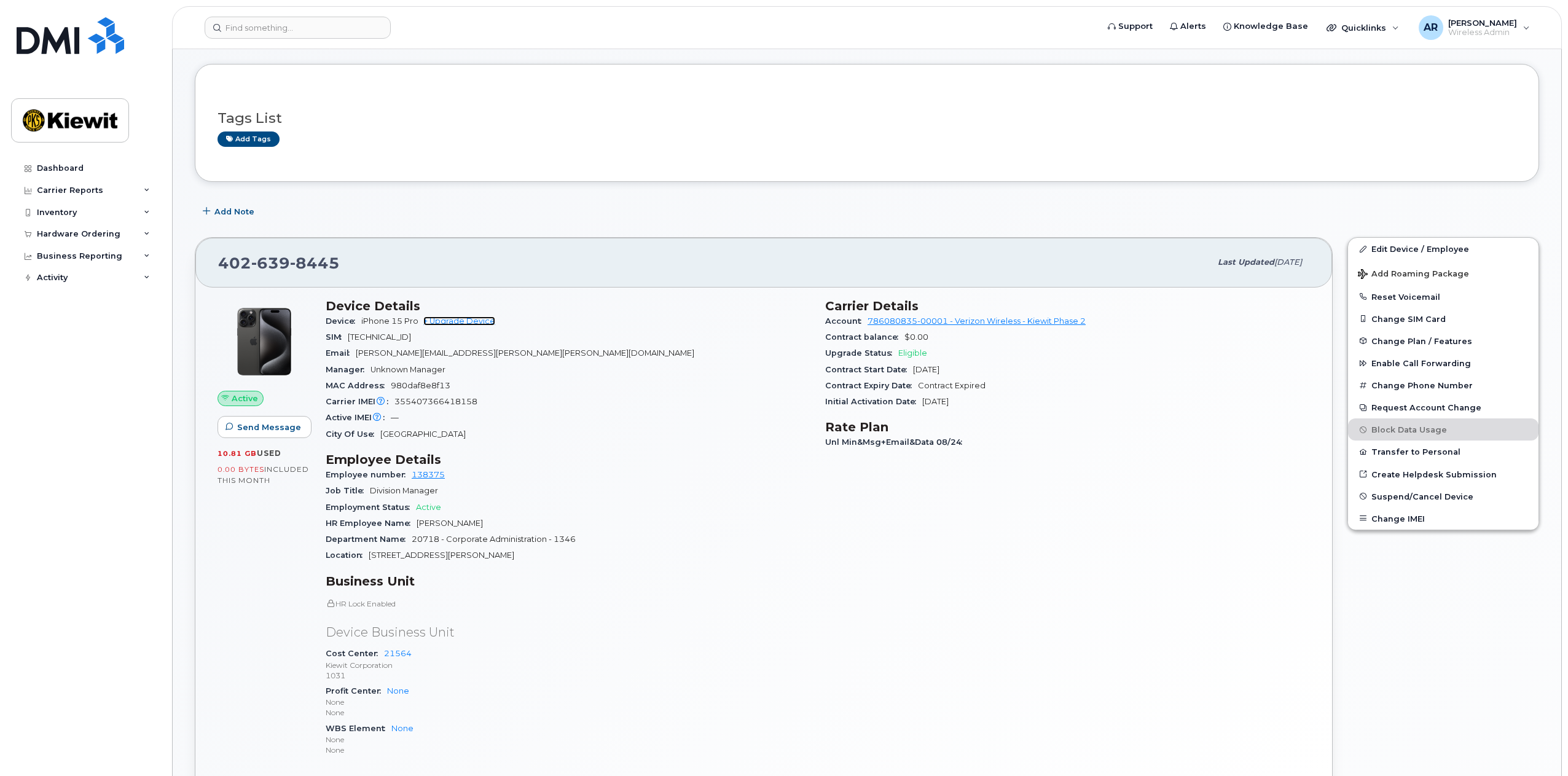
scroll to position [184, 0]
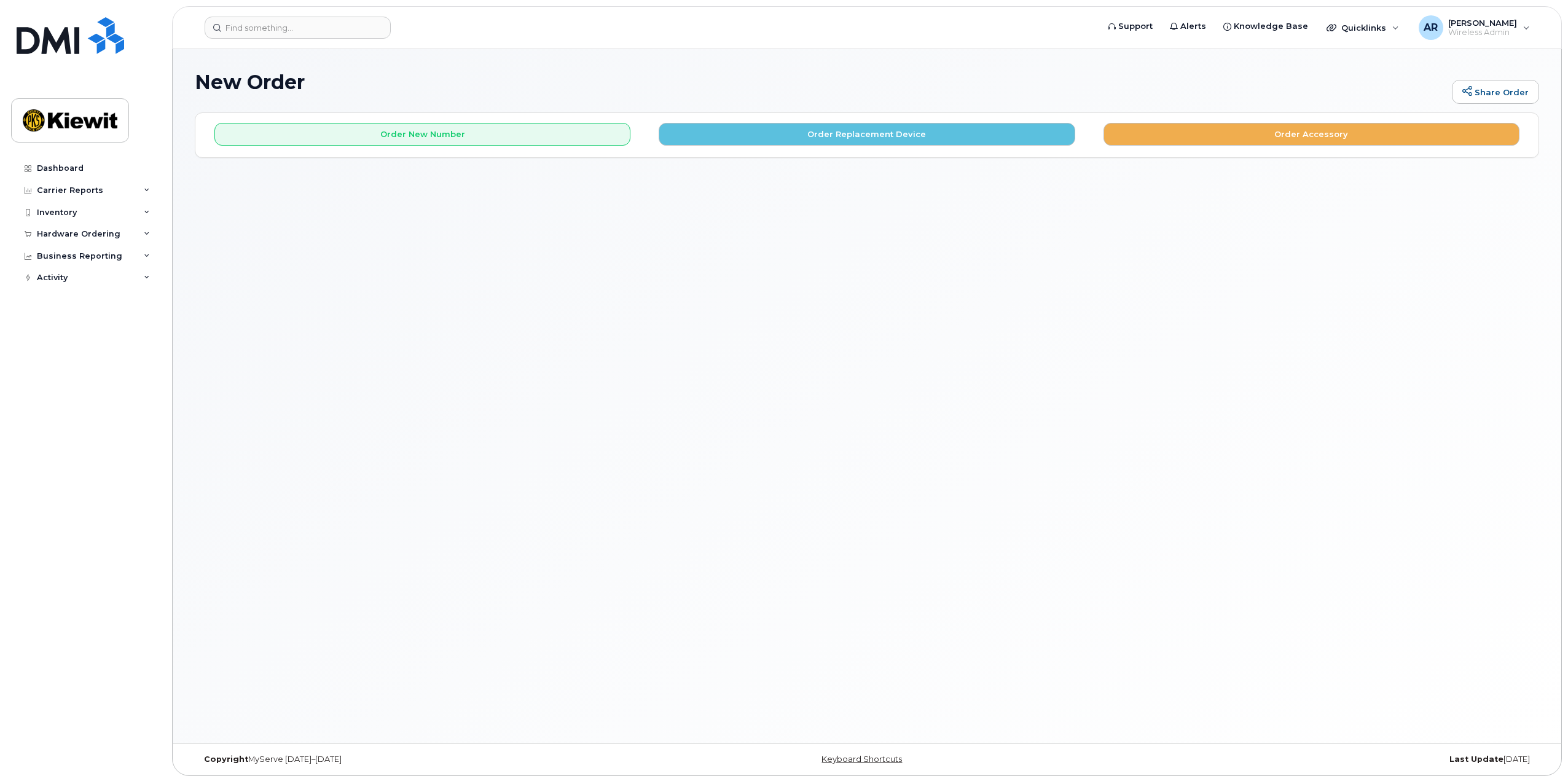
click at [409, 393] on div "New Order Share Order × Share This Order If you want to allow others to create …" at bounding box center [867, 396] width 1389 height 694
click at [871, 130] on button "Order Replacement Device" at bounding box center [867, 134] width 416 height 22
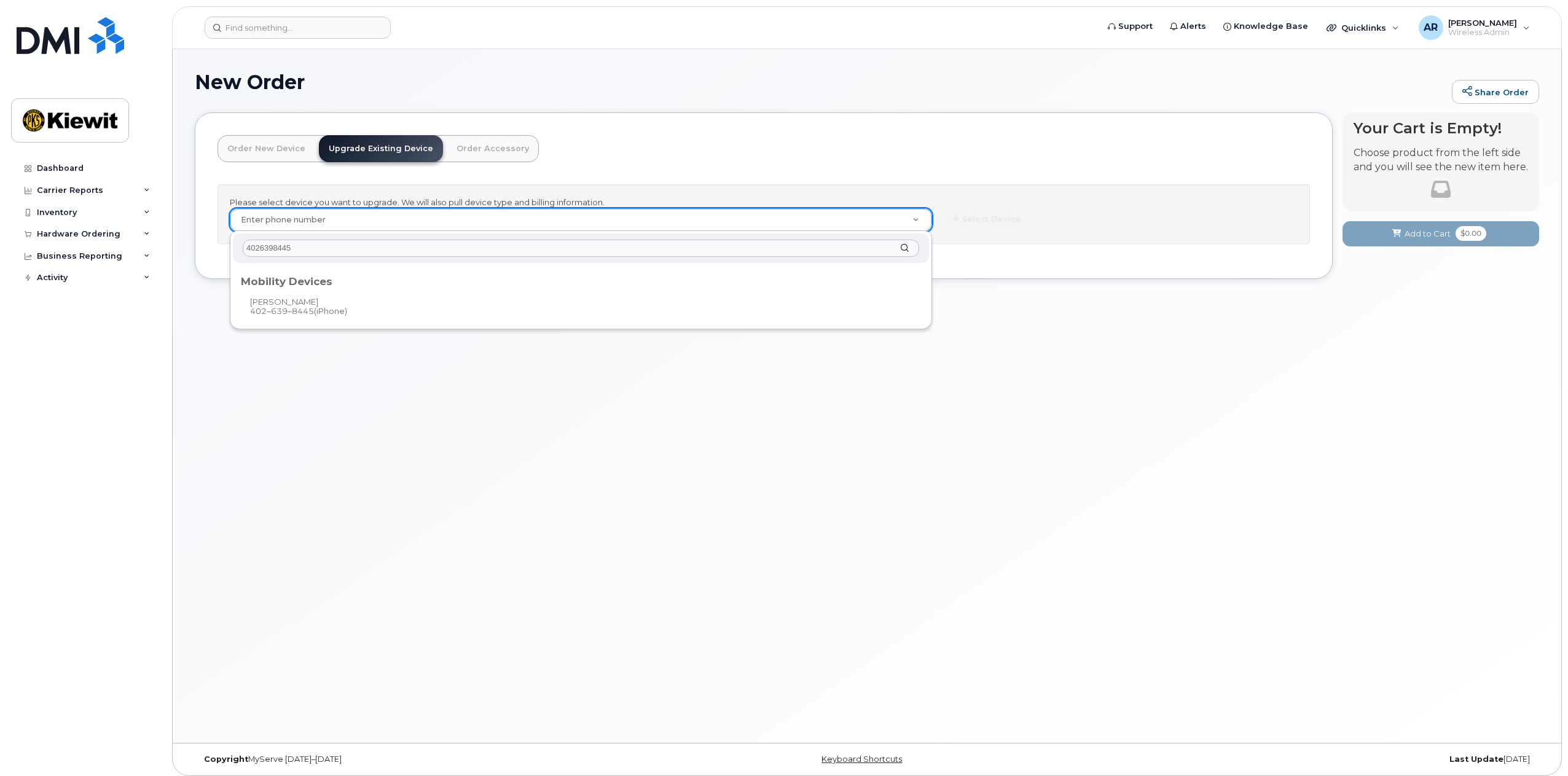
type input "4026398445"
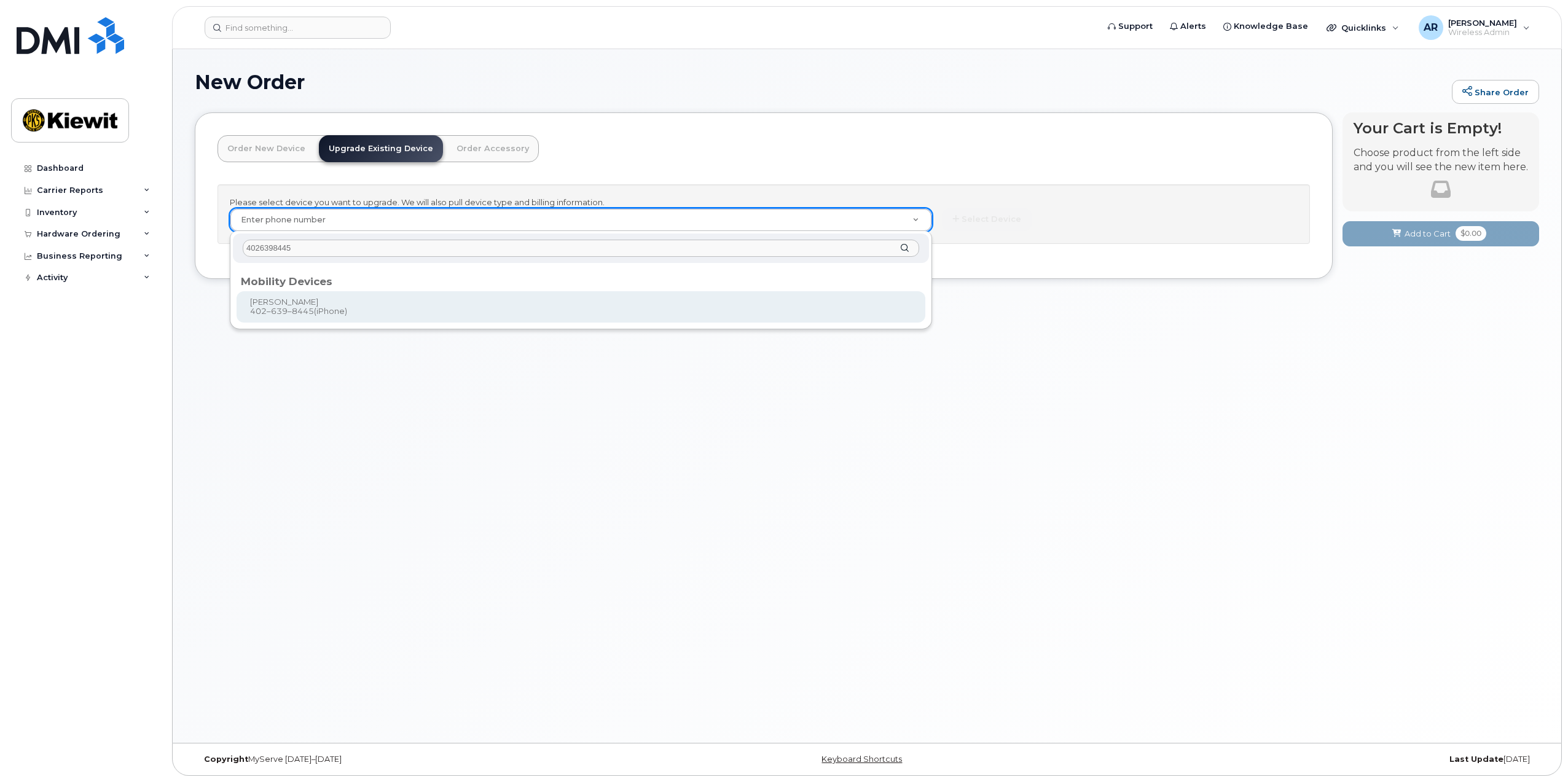
type input "1167712"
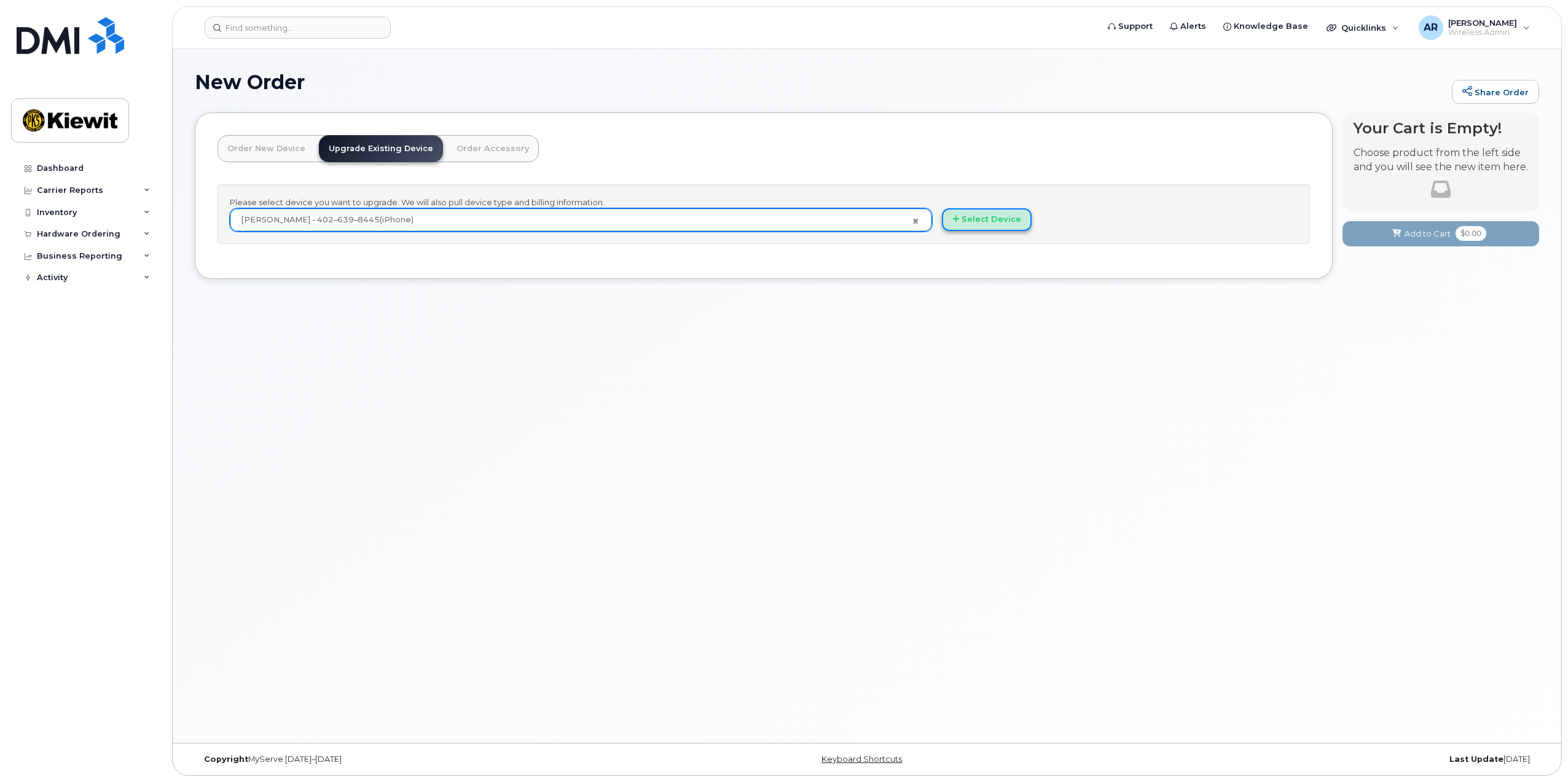
click at [995, 212] on button "Select Device" at bounding box center [986, 219] width 89 height 22
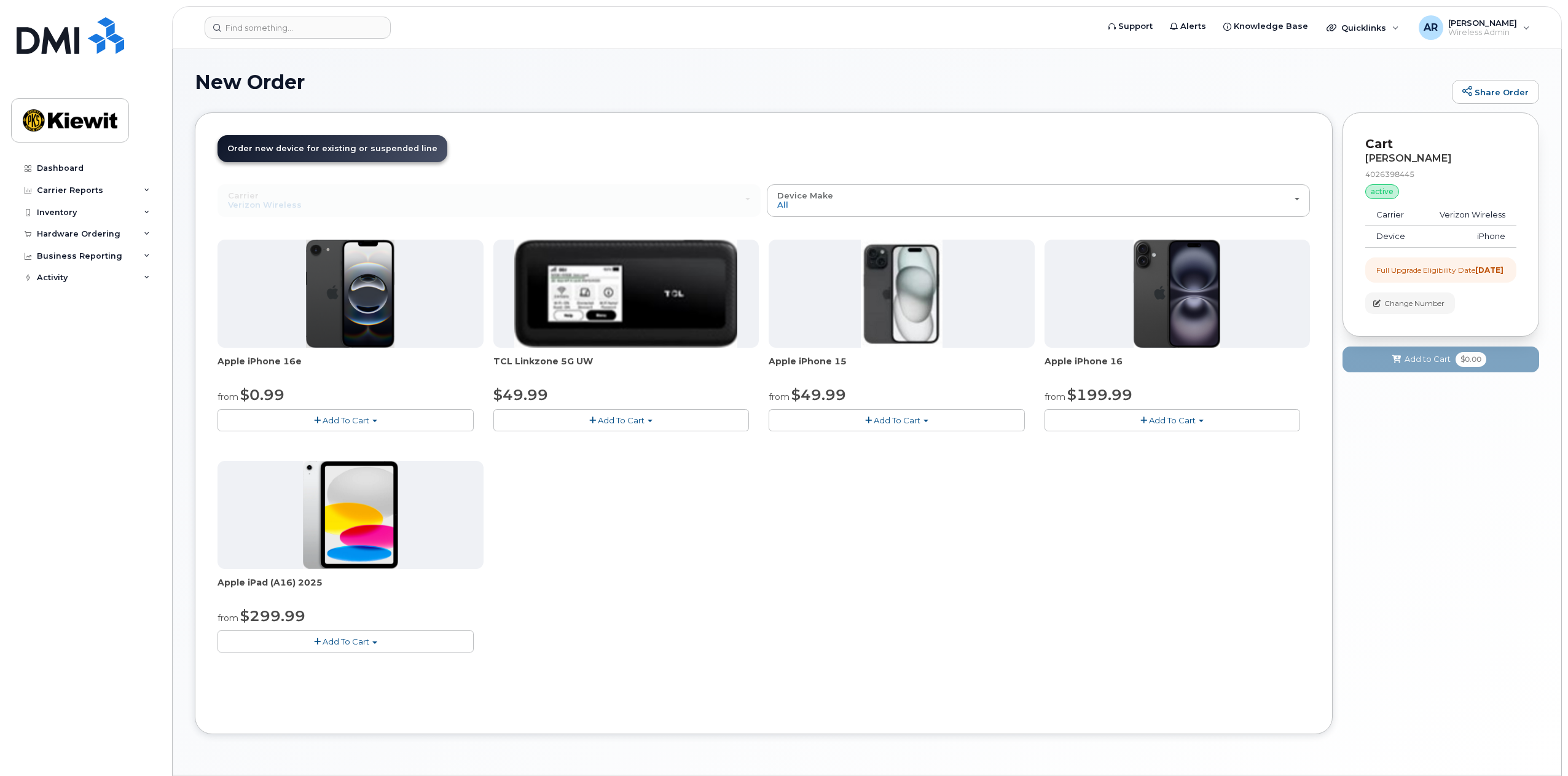
click at [771, 644] on div "Apple iPhone 16e from $0.99 Add To Cart $0.99 - 2 Year Upgrade (128GB) $599.99 …" at bounding box center [764, 455] width 1093 height 432
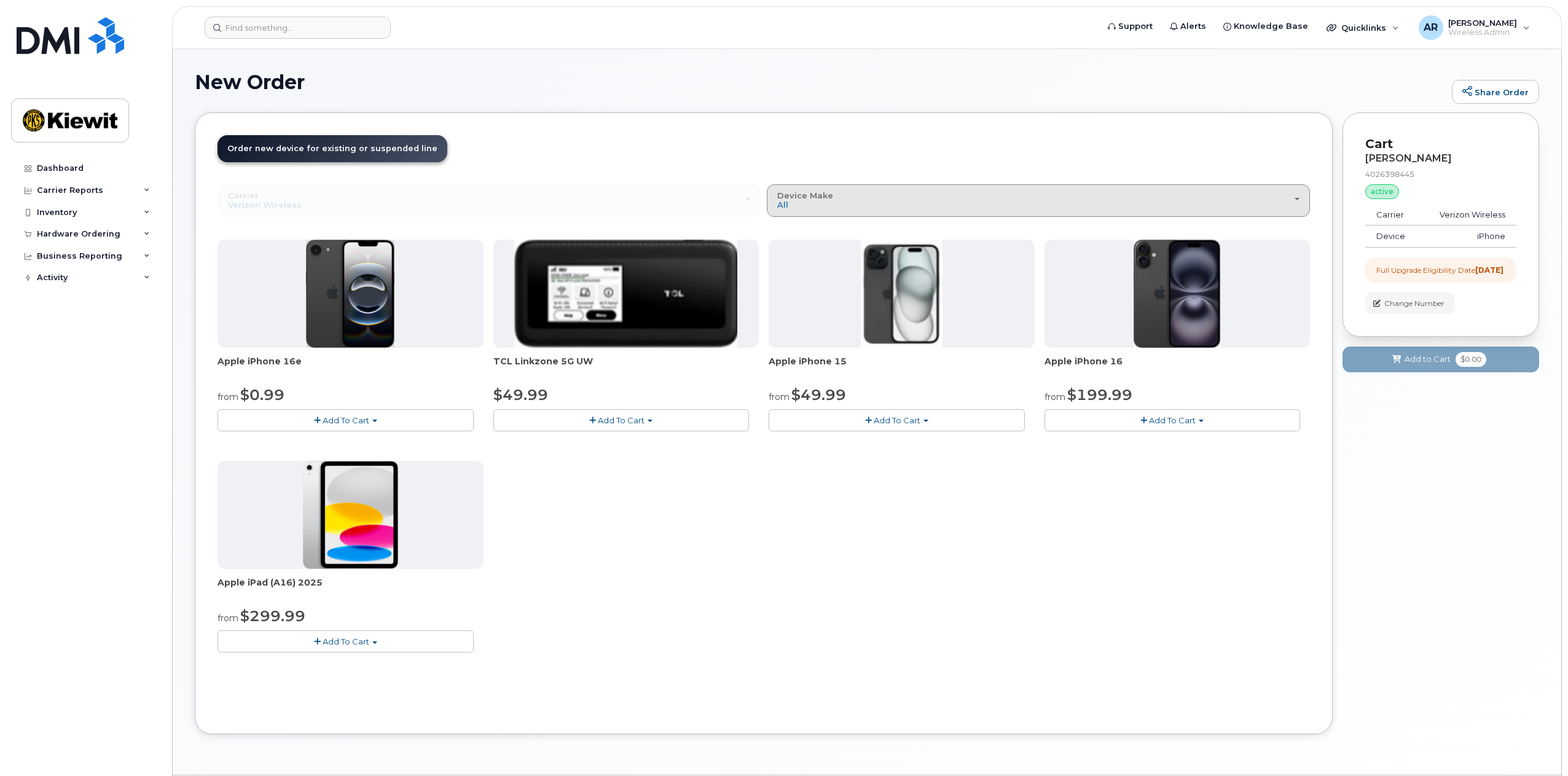
click at [896, 201] on div "Device Make All iPhone Modem Tablet" at bounding box center [1038, 200] width 523 height 19
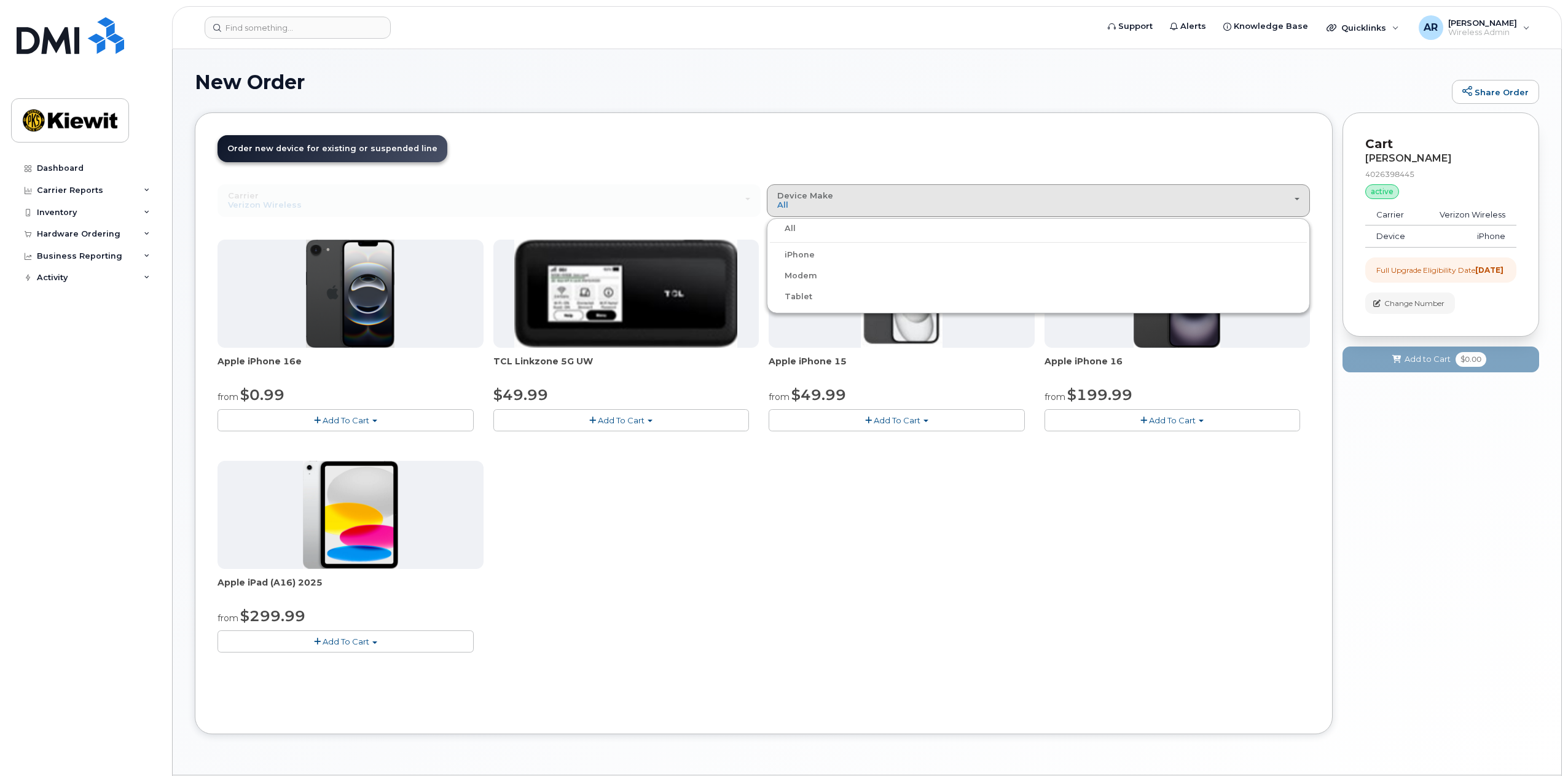
click at [834, 253] on div "iPhone" at bounding box center [1038, 254] width 537 height 15
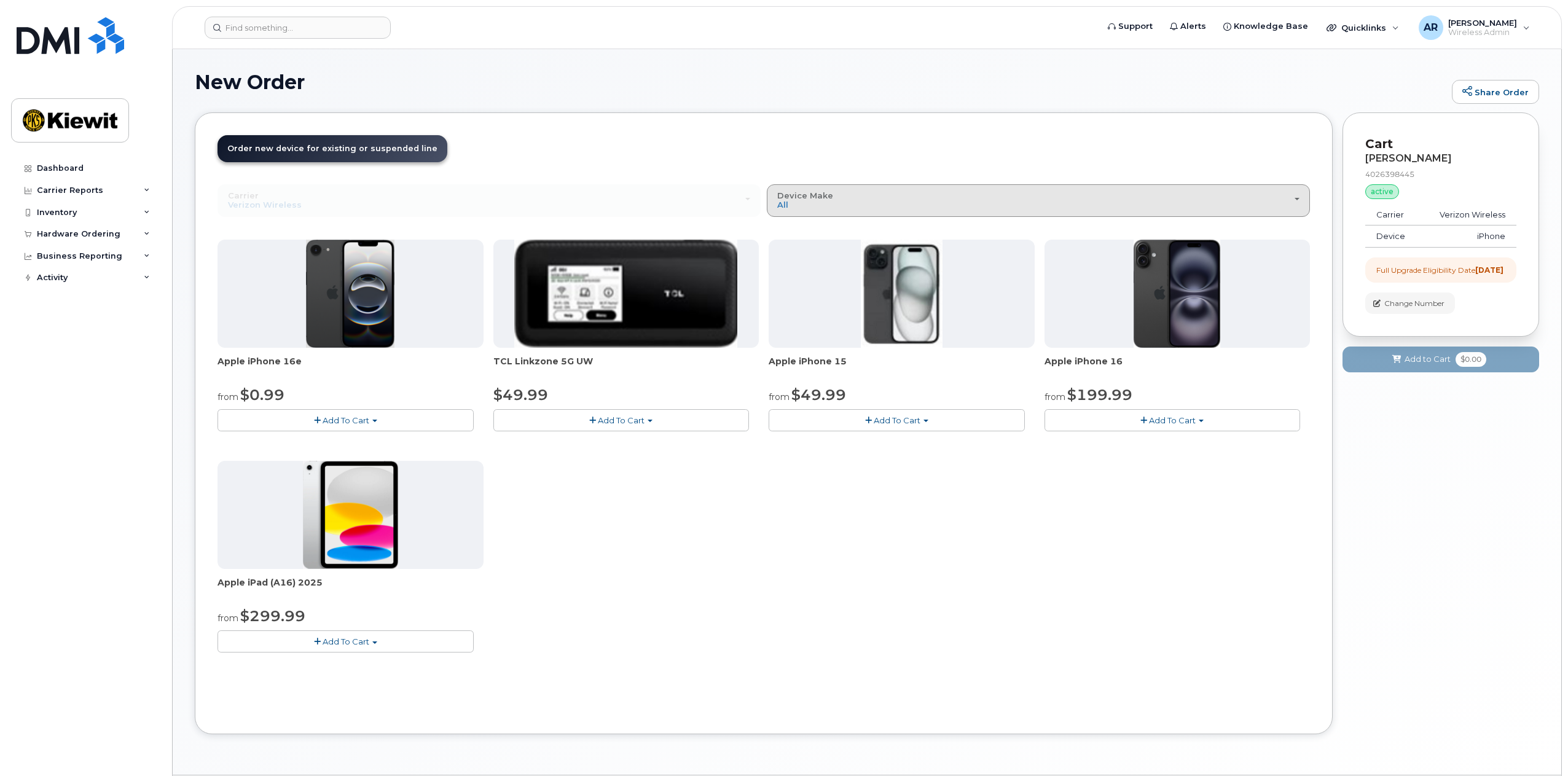
click at [804, 185] on button "Device Make All iPhone Modem Tablet" at bounding box center [1038, 200] width 543 height 32
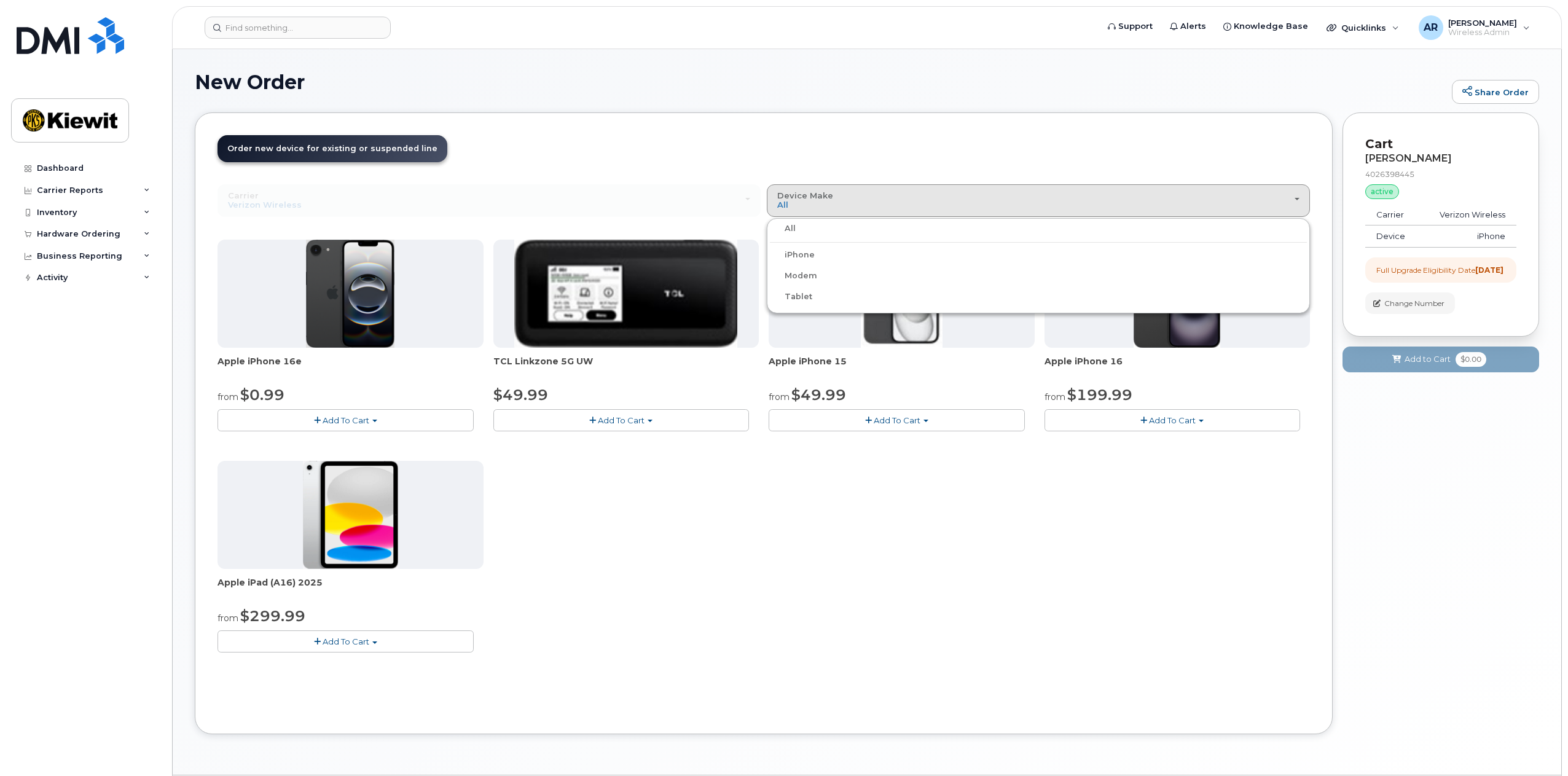
click at [796, 254] on label "iPhone" at bounding box center [792, 254] width 45 height 15
click at [0, 0] on input "iPhone" at bounding box center [0, 0] width 0 height 0
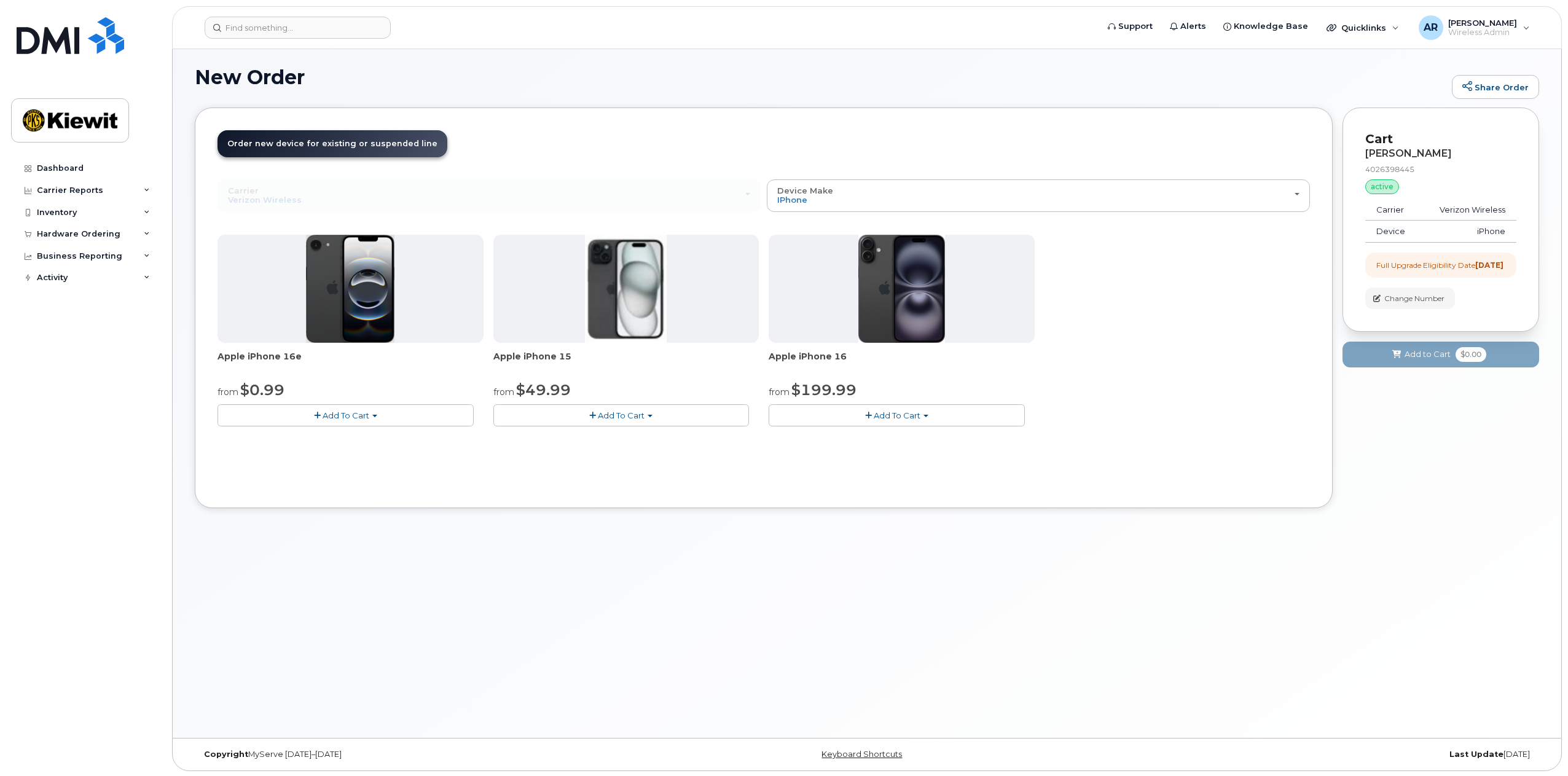
scroll to position [6, 0]
click at [55, 40] on img at bounding box center [71, 35] width 107 height 37
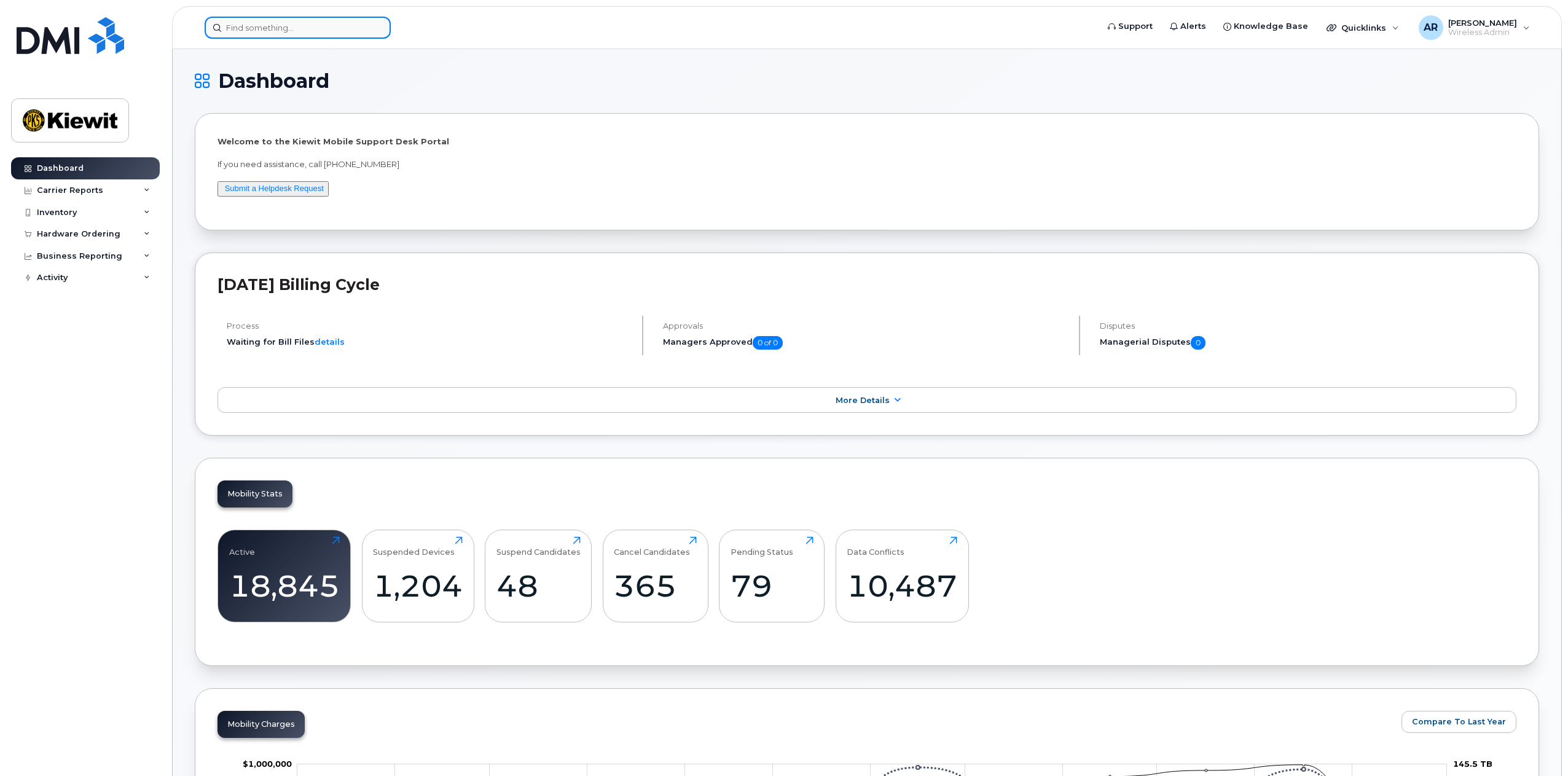
click at [289, 21] on input at bounding box center [298, 28] width 186 height 22
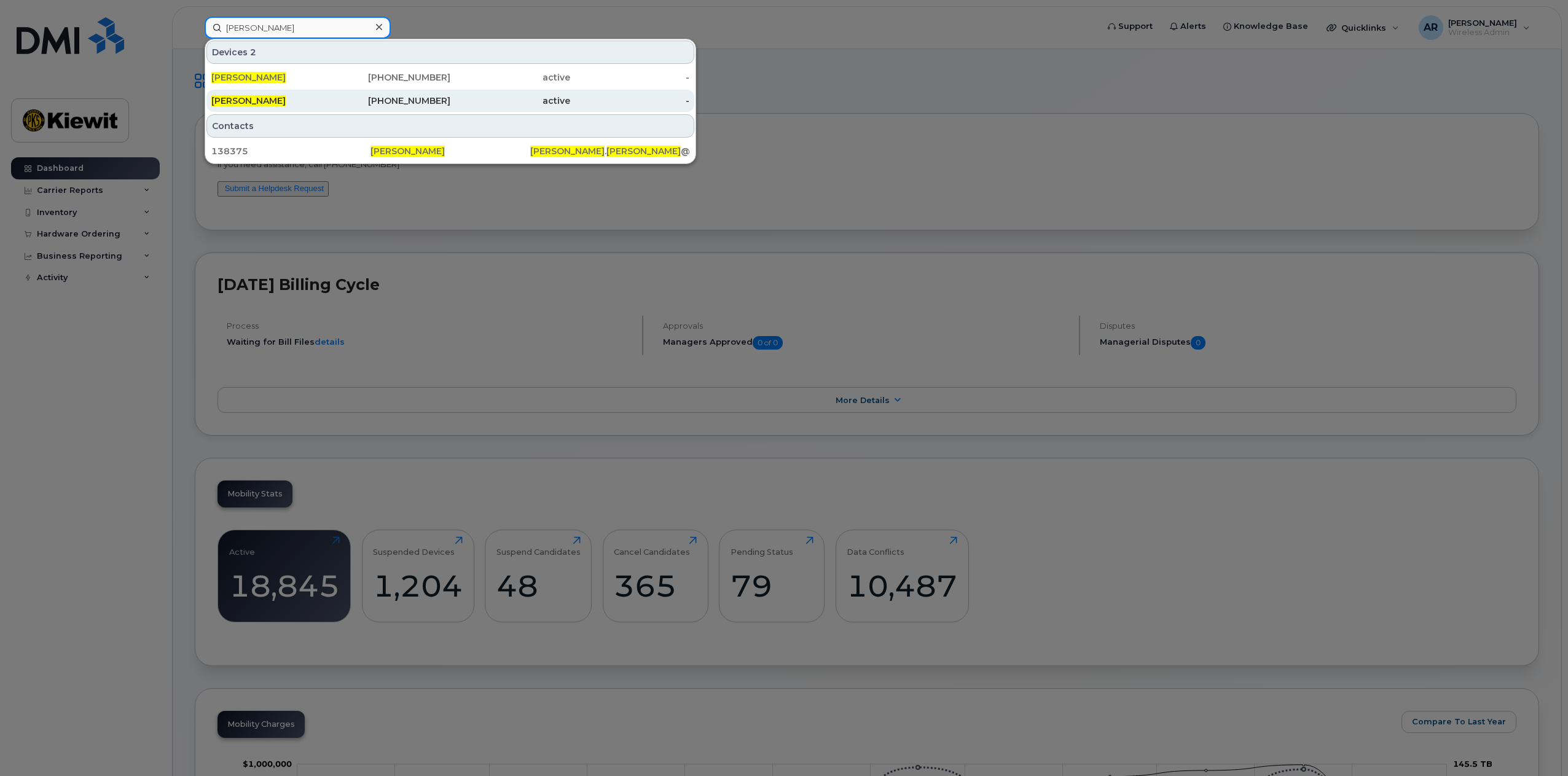
type input "chad jessen"
click at [354, 105] on div "402-639-8445" at bounding box center [391, 101] width 120 height 13
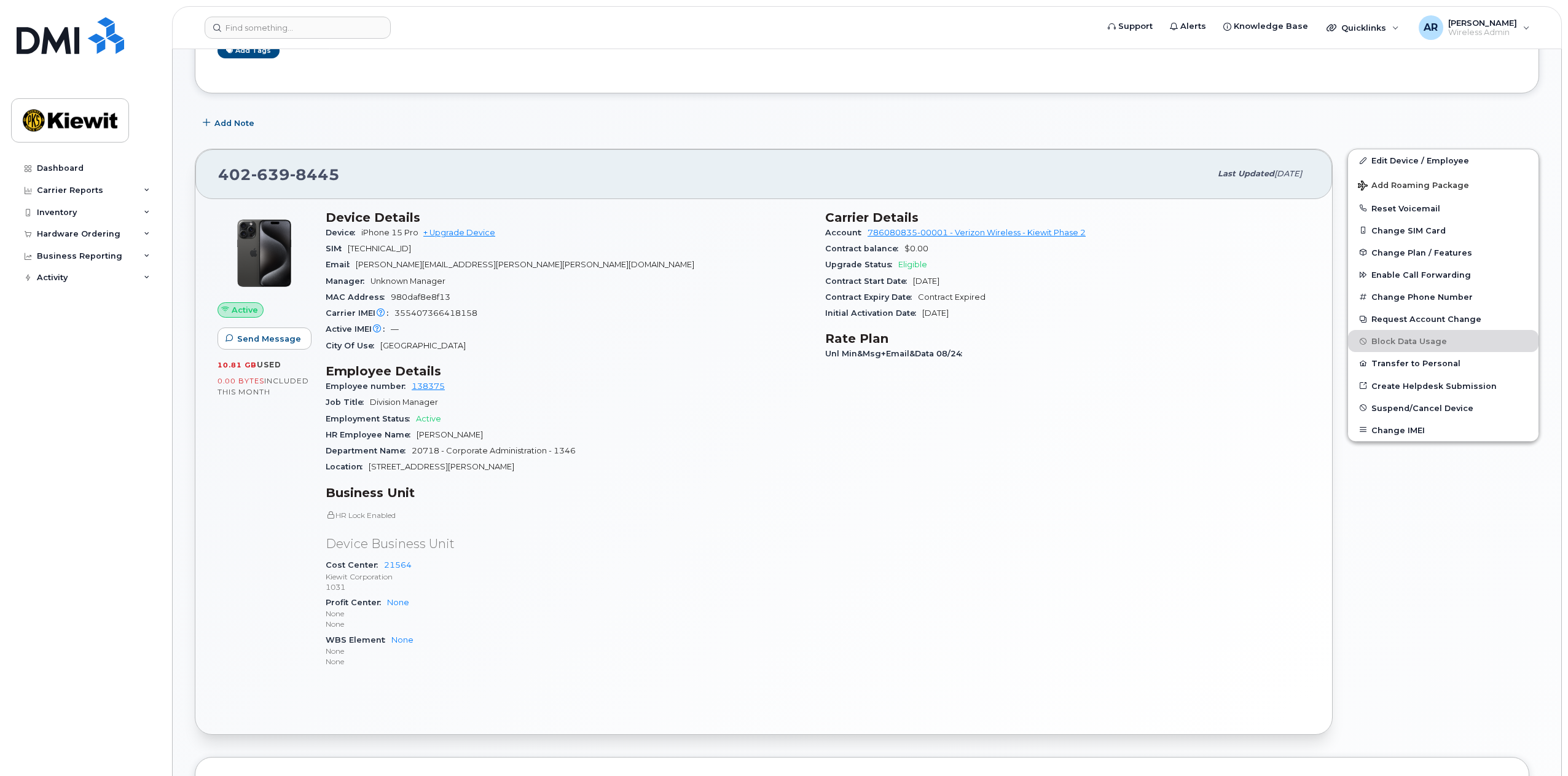
scroll to position [246, 0]
click at [99, 498] on div "Dashboard Carrier Reports Monthly Billing Data Daily Data Pooling Average Costi…" at bounding box center [87, 457] width 152 height 600
click at [259, 25] on input at bounding box center [298, 28] width 186 height 22
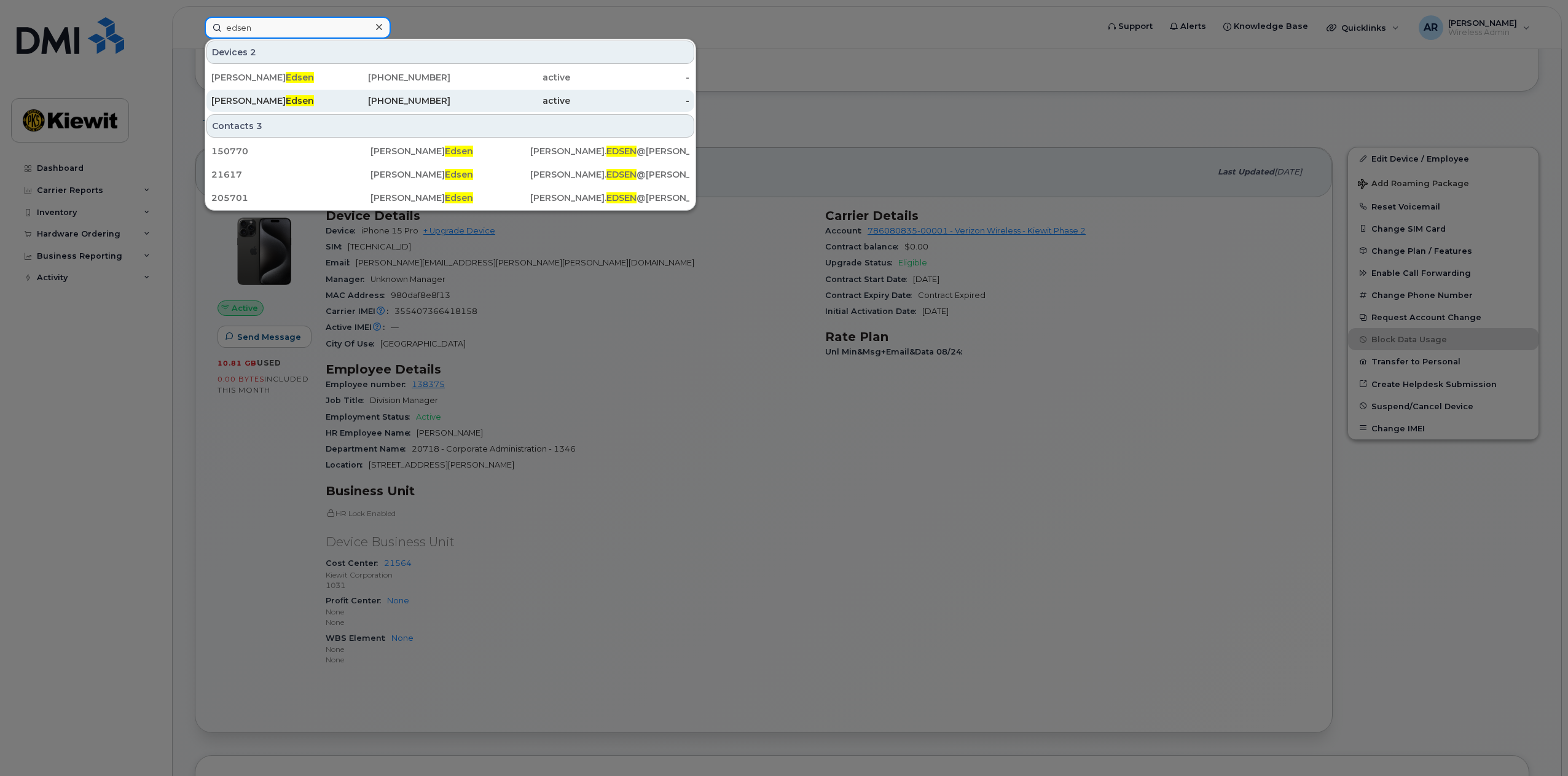
type input "edsen"
click at [314, 100] on div "Alicia Edsen" at bounding box center [272, 101] width 120 height 13
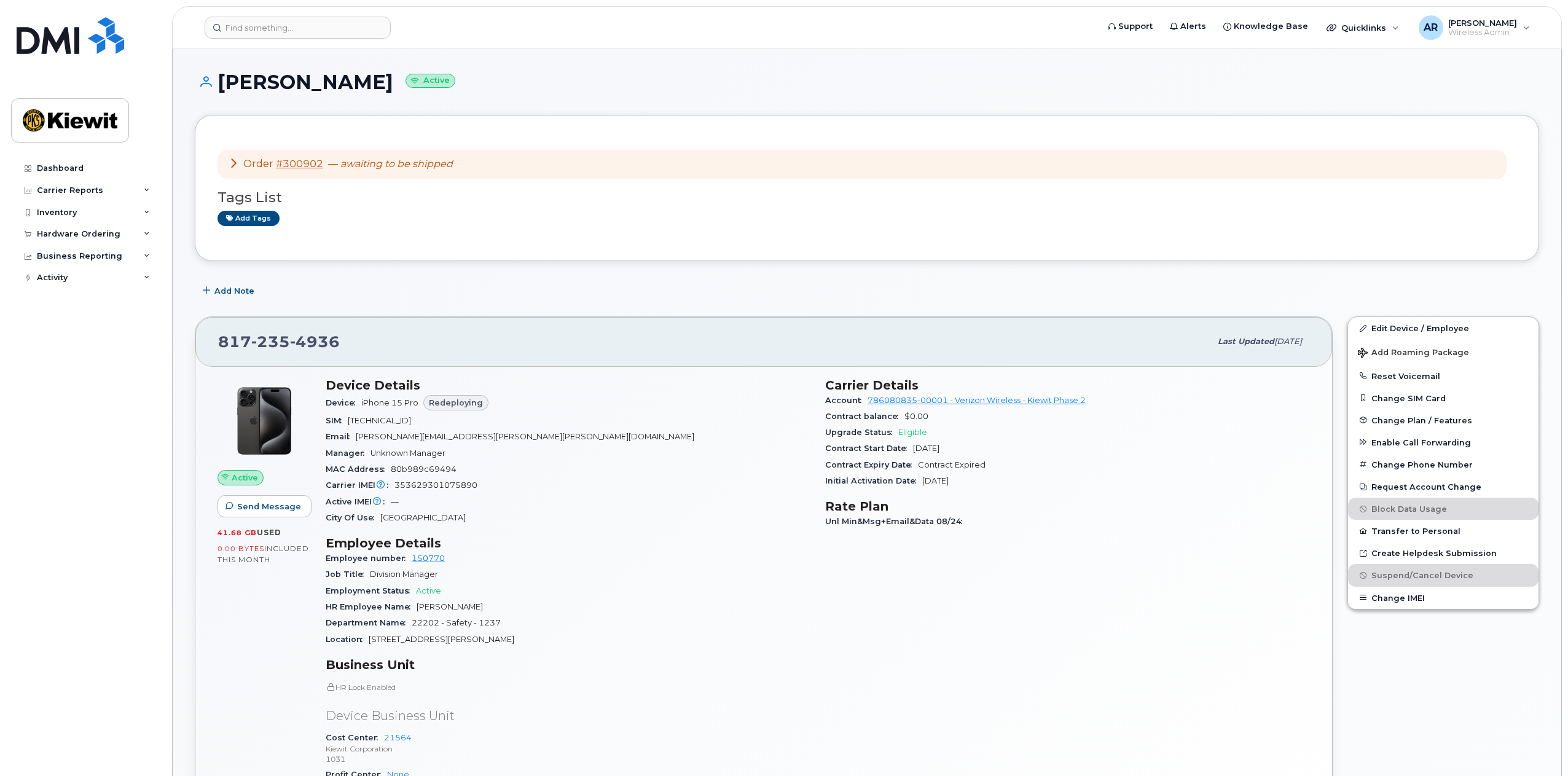
click at [231, 161] on icon at bounding box center [233, 163] width 10 height 10
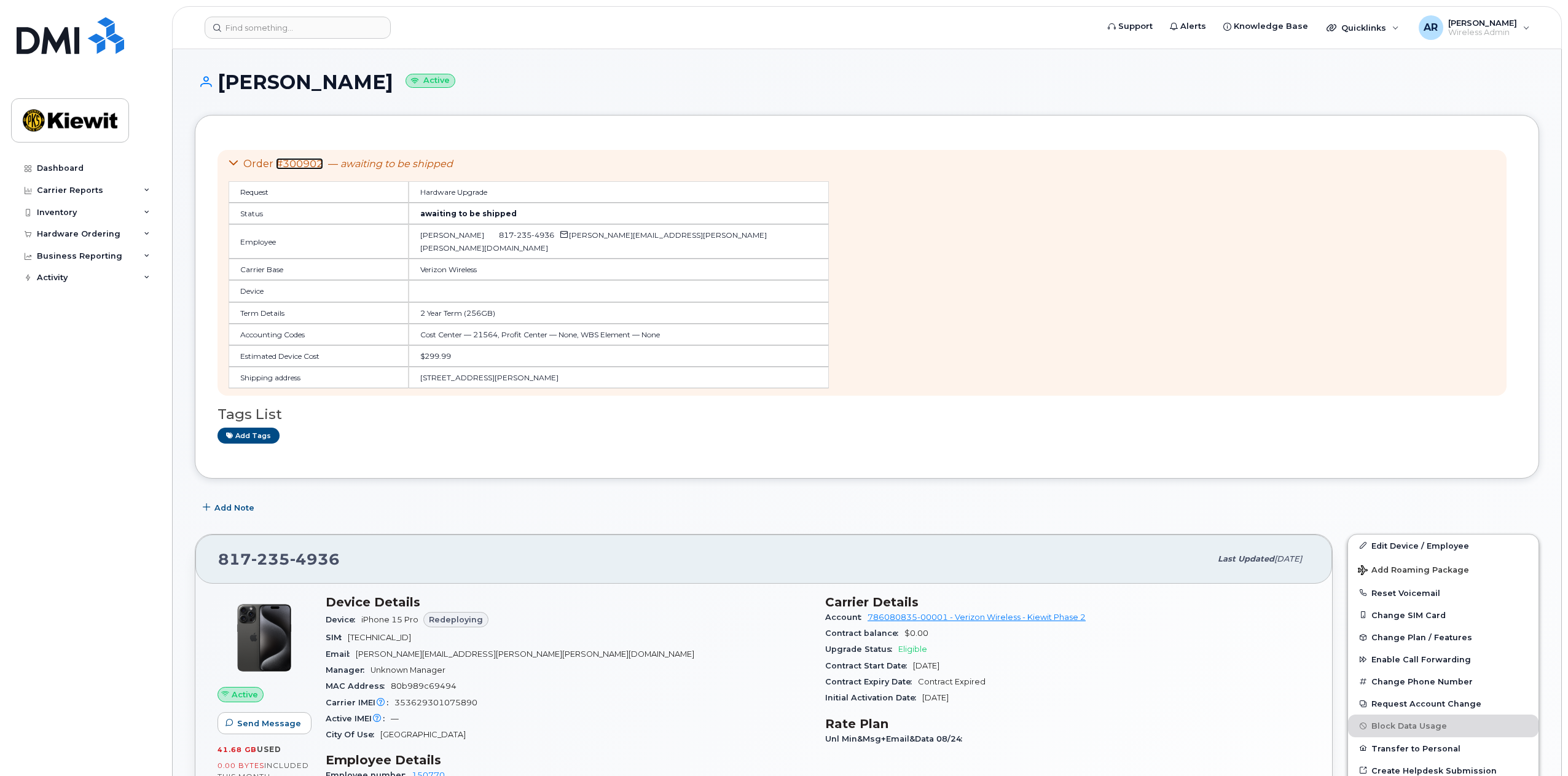
click at [295, 165] on link "#300902" at bounding box center [299, 163] width 47 height 12
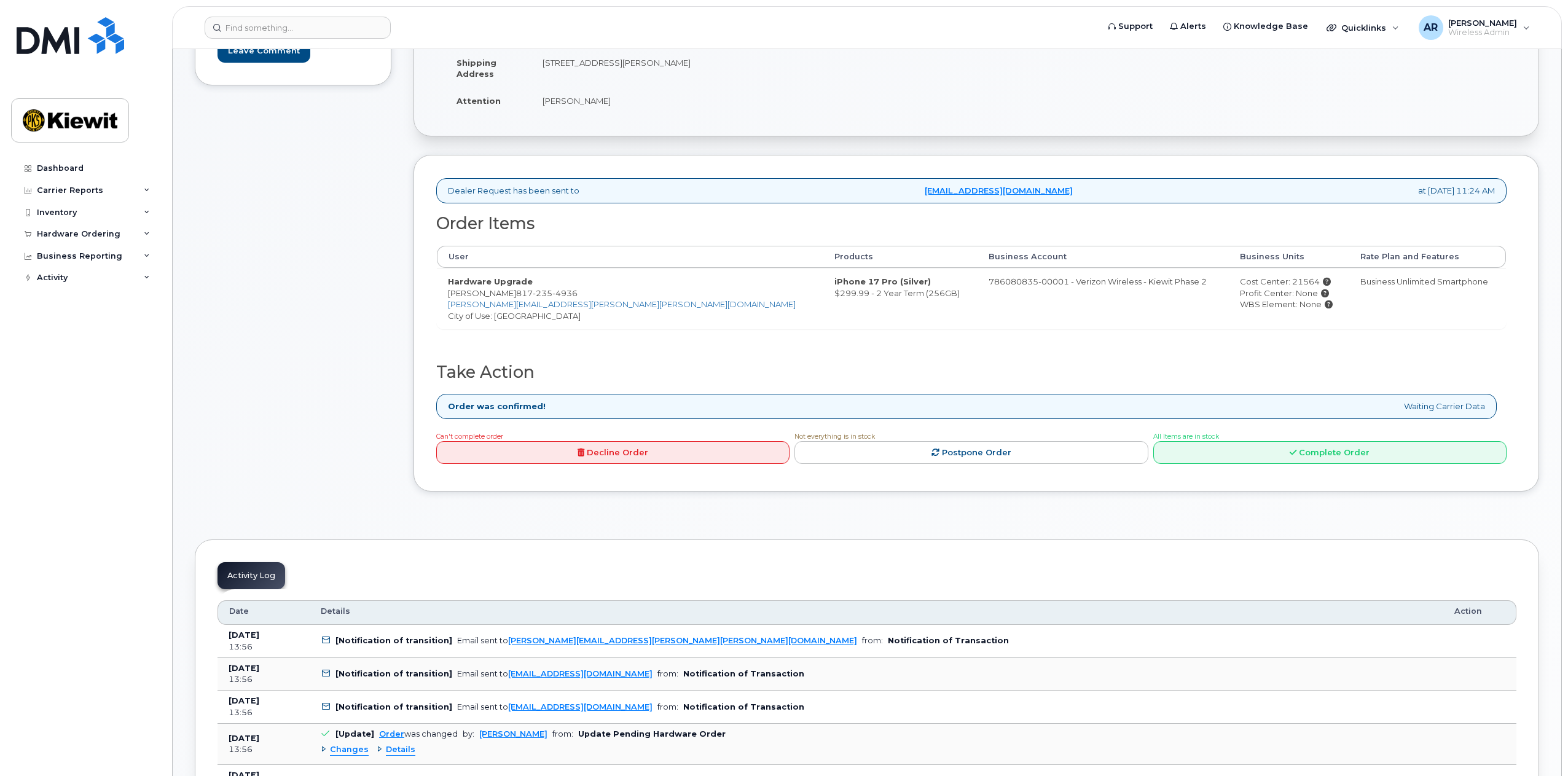
scroll to position [123, 0]
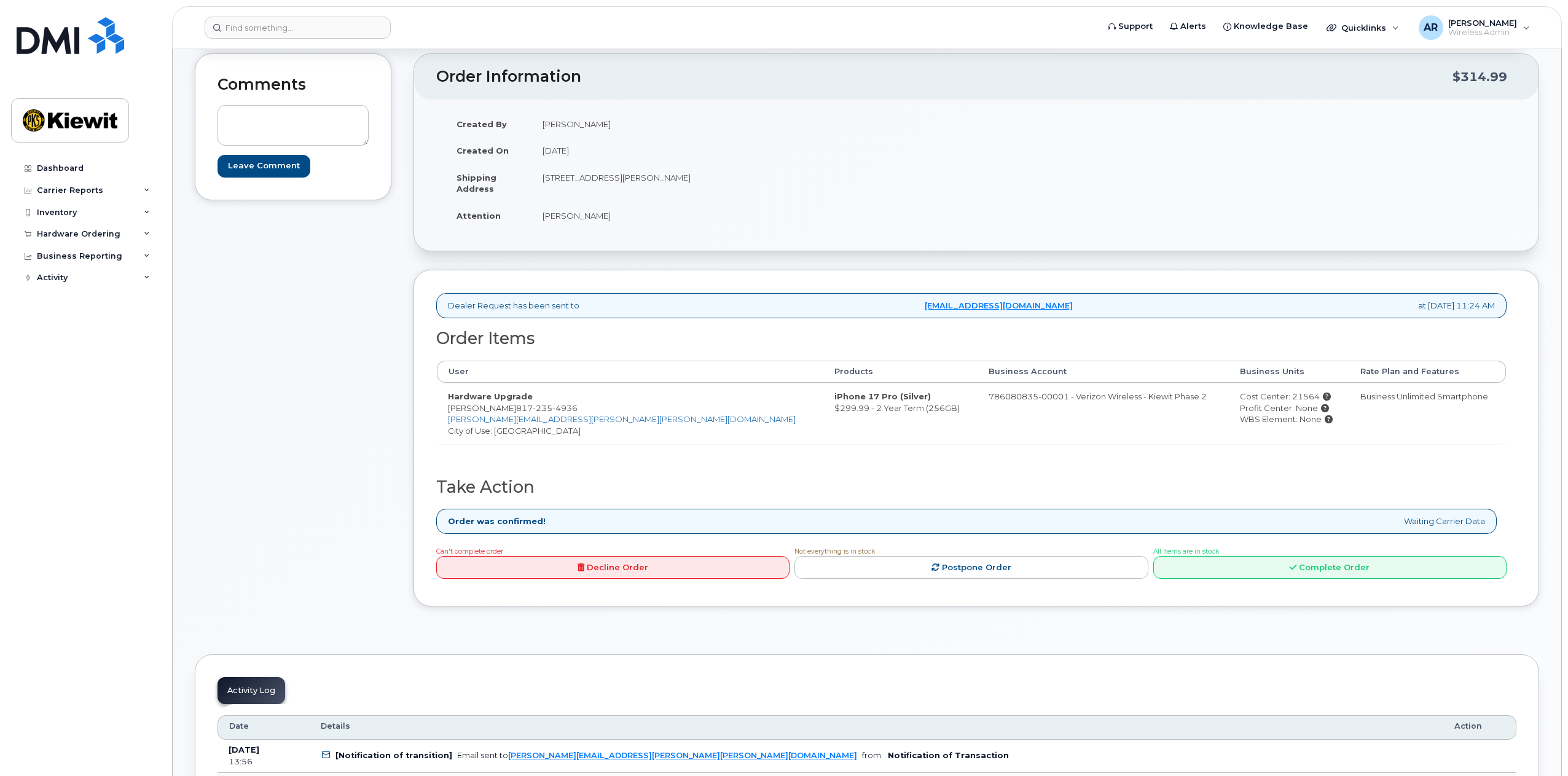
click at [257, 490] on div "Comments Leave Comment" at bounding box center [293, 339] width 197 height 572
click at [259, 401] on div "Comments Leave Comment" at bounding box center [293, 339] width 197 height 572
drag, startPoint x: 61, startPoint y: 93, endPoint x: 52, endPoint y: 107, distance: 16.6
click at [60, 95] on div at bounding box center [70, 79] width 118 height 125
click at [46, 121] on img at bounding box center [70, 121] width 95 height 36
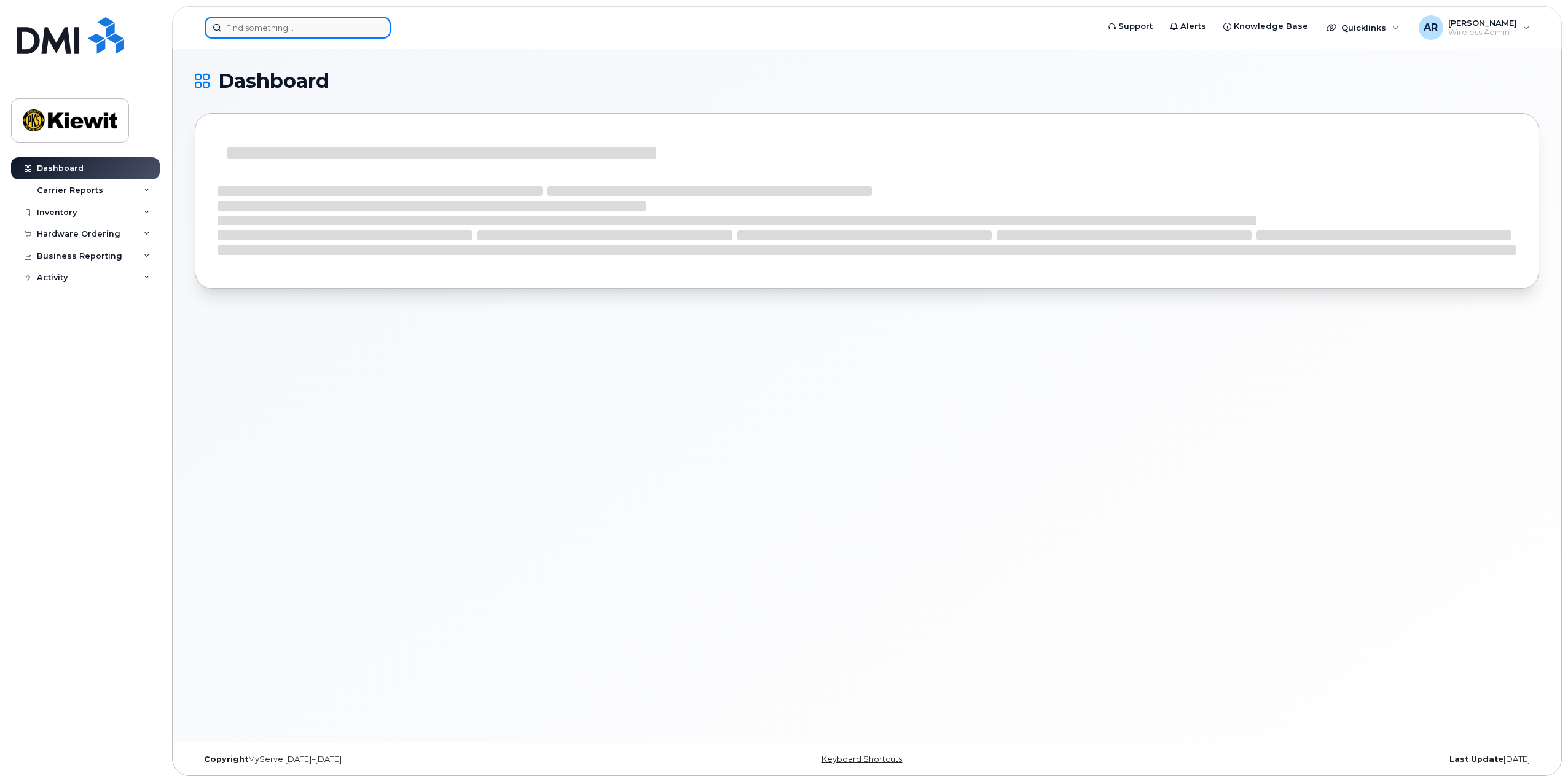
click at [272, 31] on input at bounding box center [298, 28] width 186 height 22
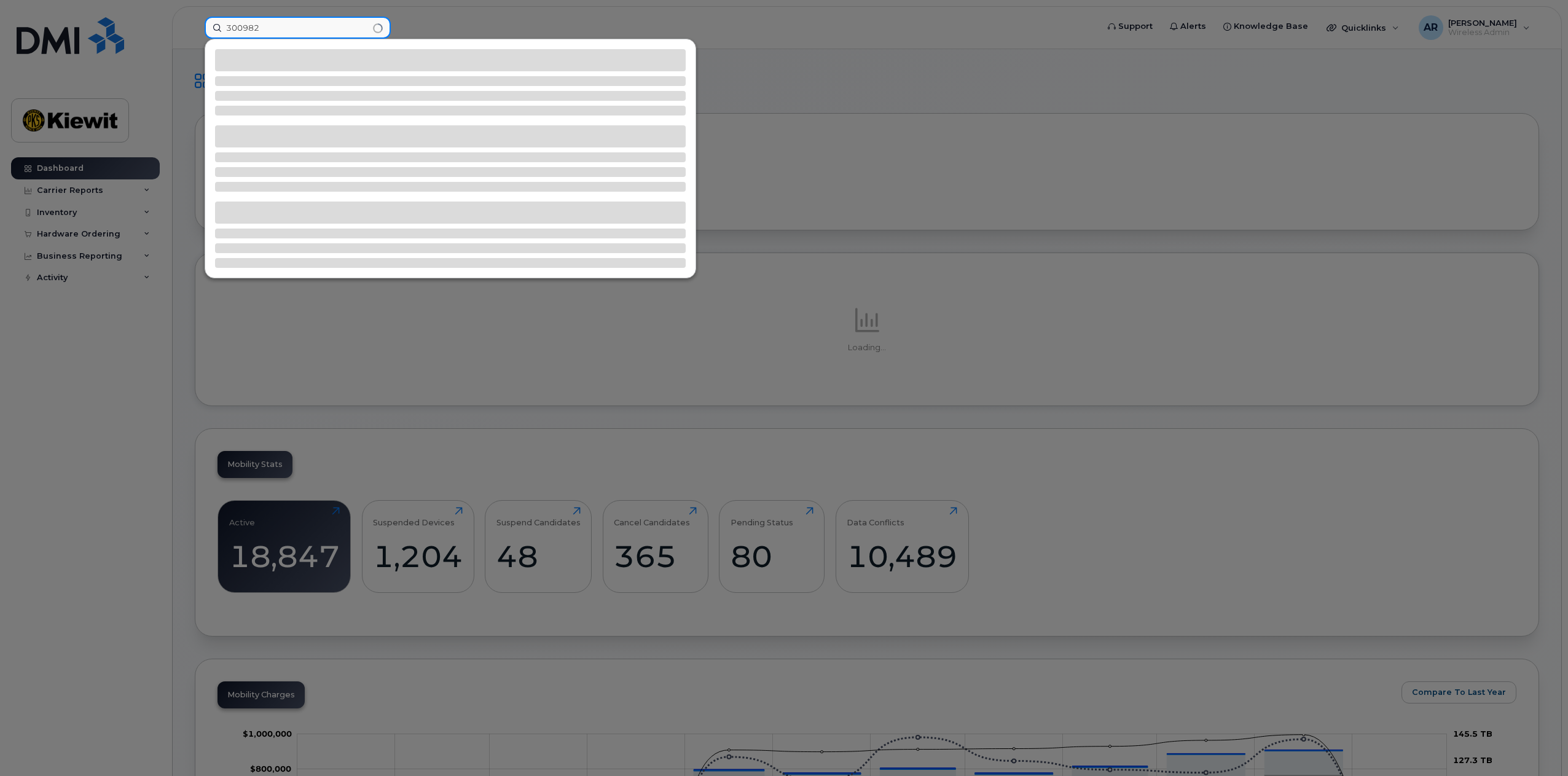
type input "300982"
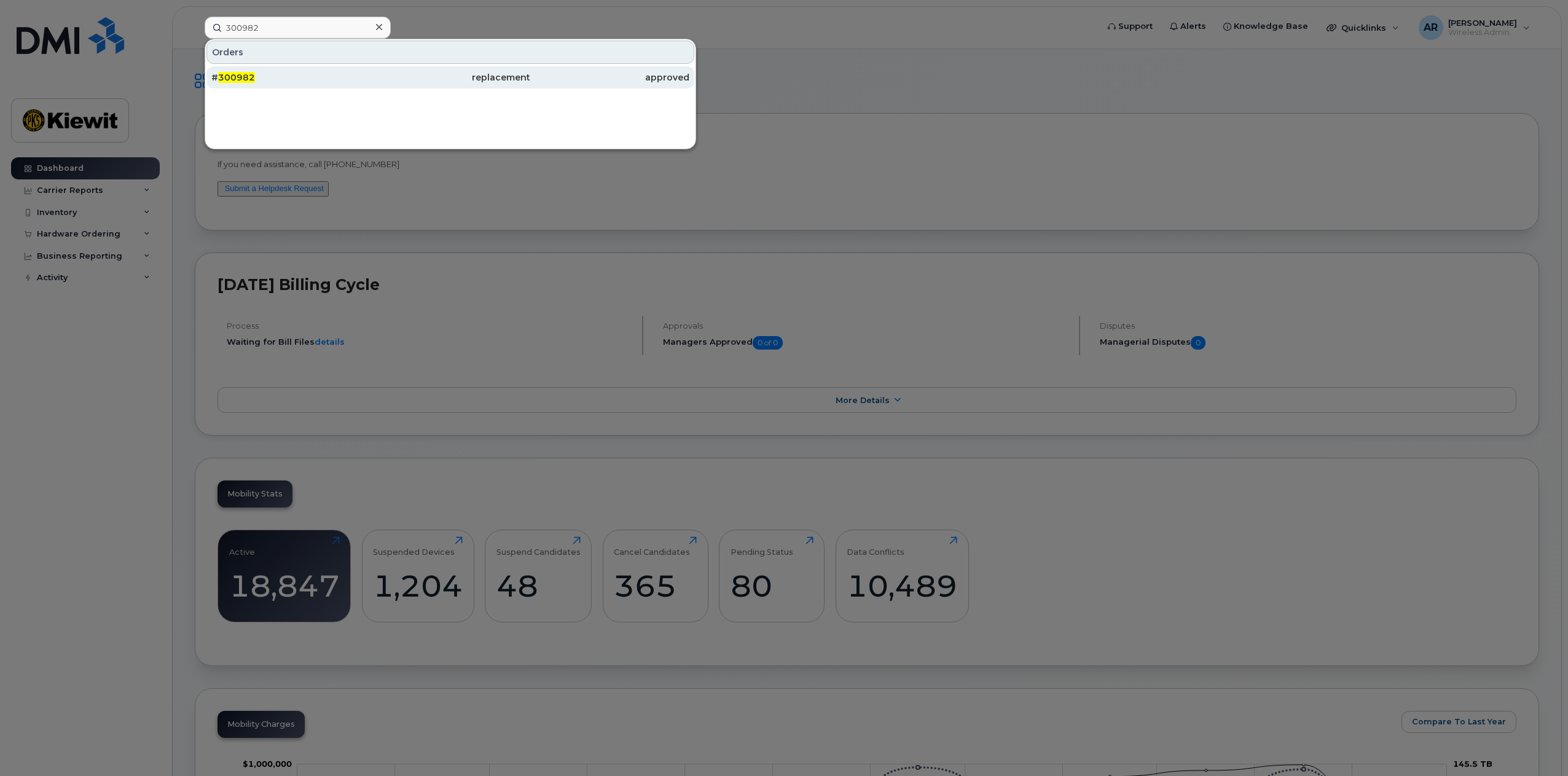
click at [290, 82] on div "# 300982" at bounding box center [291, 78] width 159 height 13
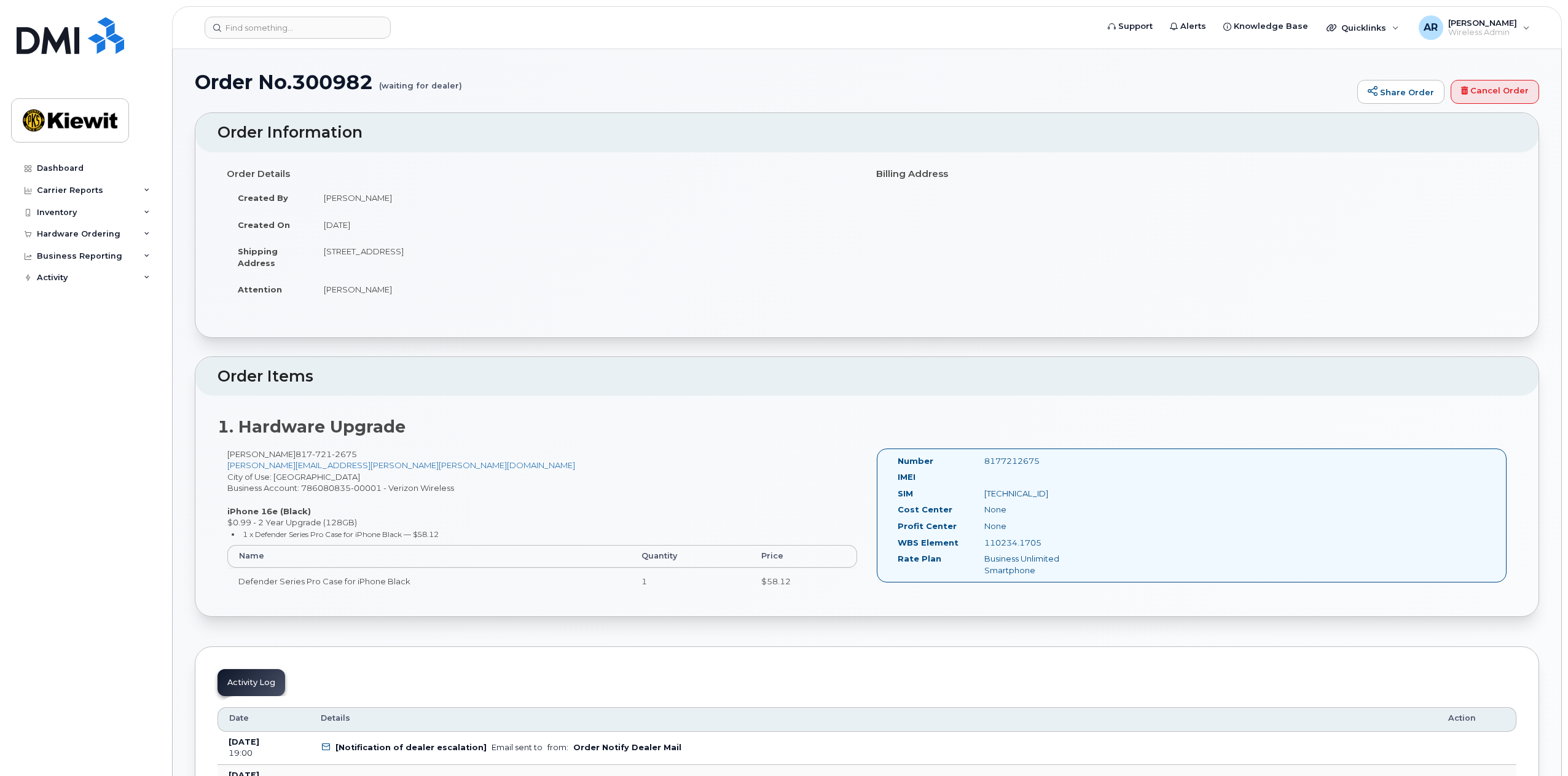
click at [349, 290] on td "[PERSON_NAME]" at bounding box center [585, 289] width 545 height 27
copy div "[PERSON_NAME]"
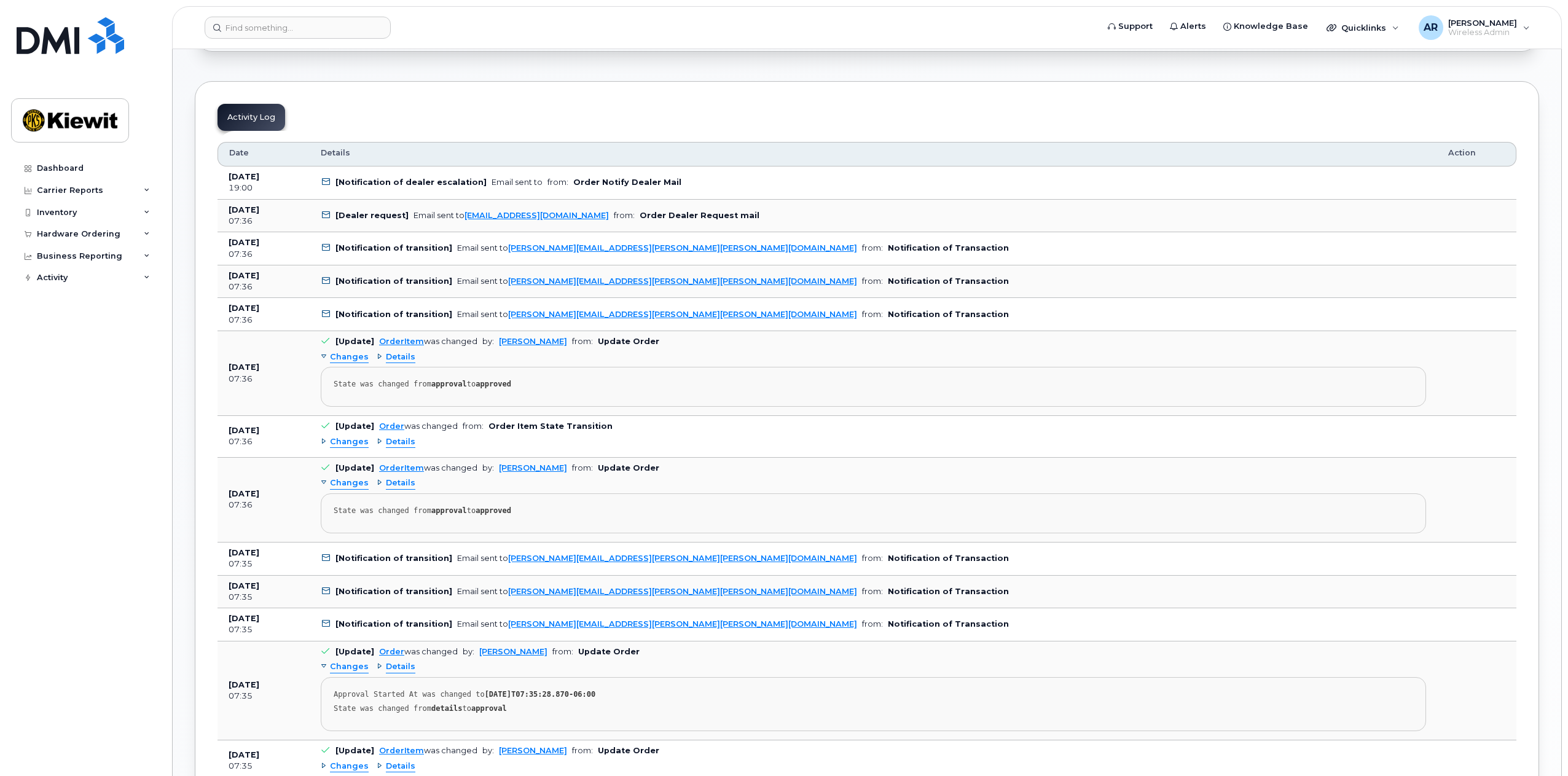
scroll to position [676, 0]
